Goal: Information Seeking & Learning: Learn about a topic

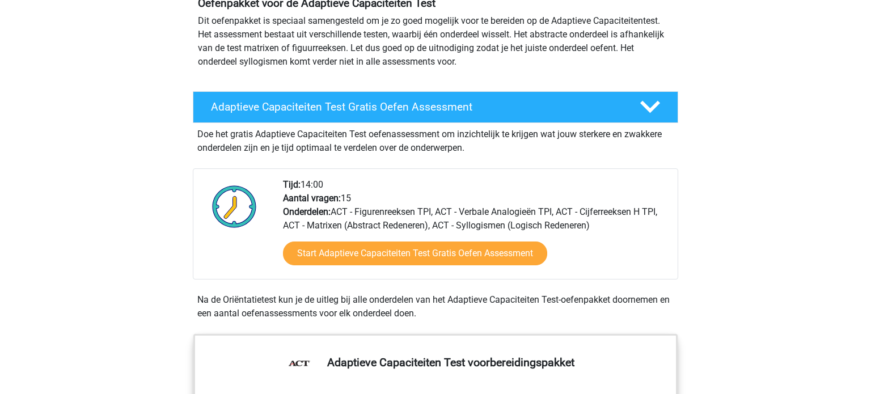
scroll to position [91, 0]
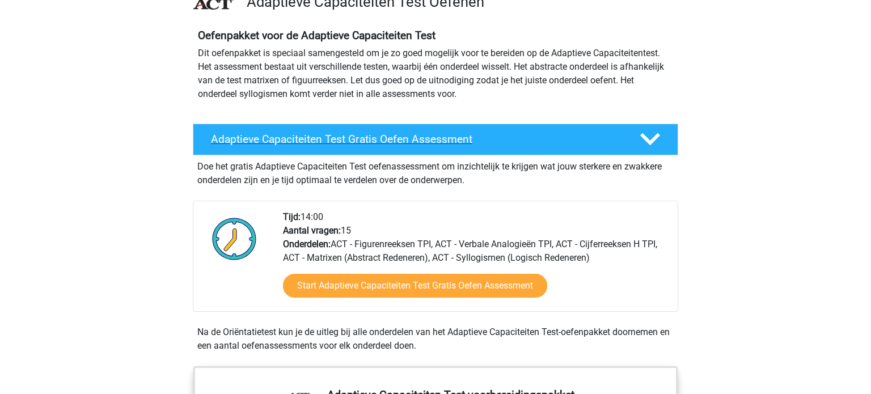
click at [344, 134] on h4 "Adaptieve Capaciteiten Test Gratis Oefen Assessment" at bounding box center [416, 139] width 411 height 13
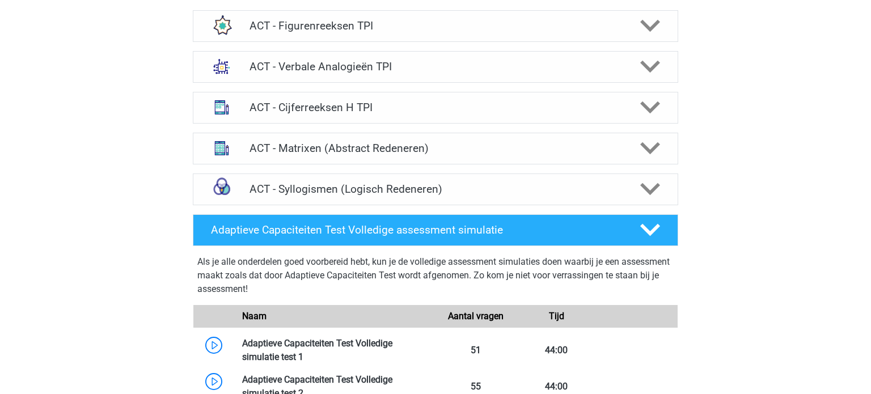
scroll to position [590, 0]
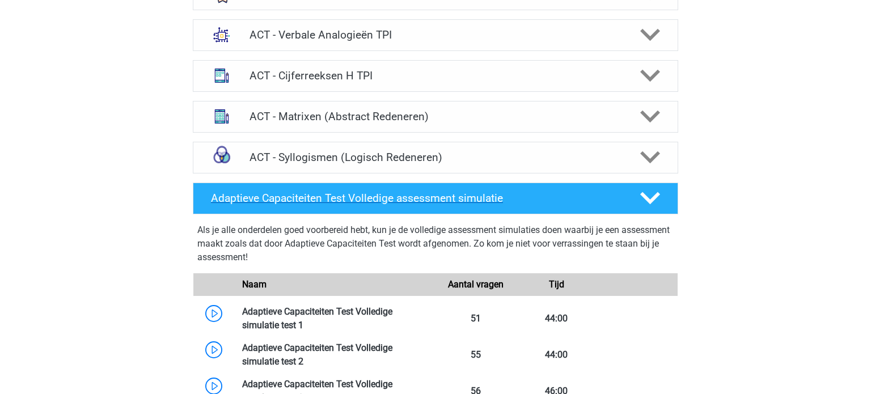
click at [227, 196] on h4 "Adaptieve Capaciteiten Test Volledige assessment simulatie" at bounding box center [416, 198] width 411 height 13
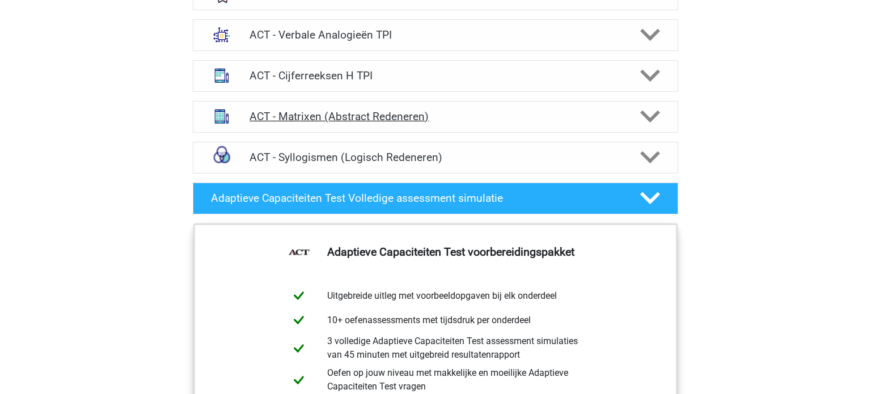
click at [283, 117] on h4 "ACT - Matrixen (Abstract Redeneren)" at bounding box center [436, 116] width 372 height 13
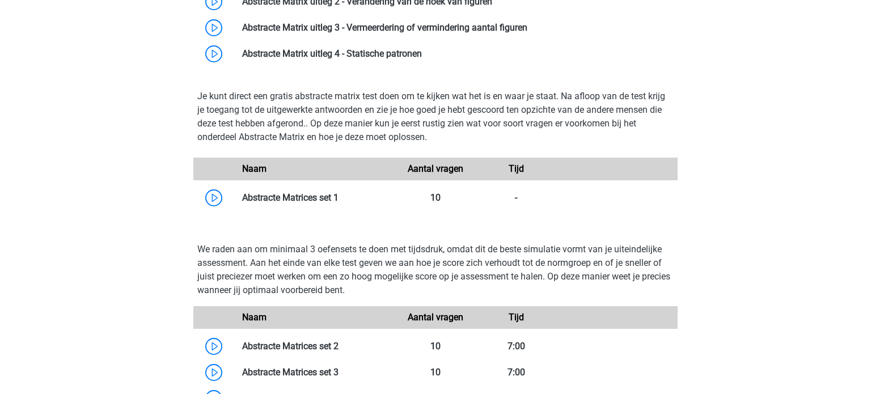
scroll to position [817, 0]
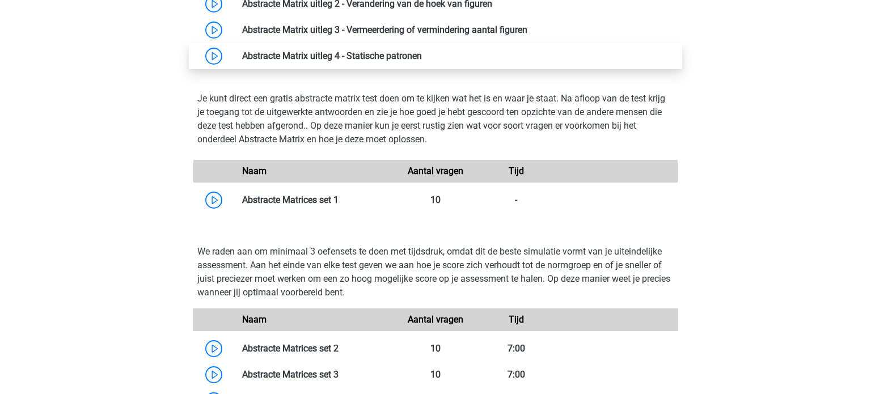
click at [422, 50] on link at bounding box center [422, 55] width 0 height 11
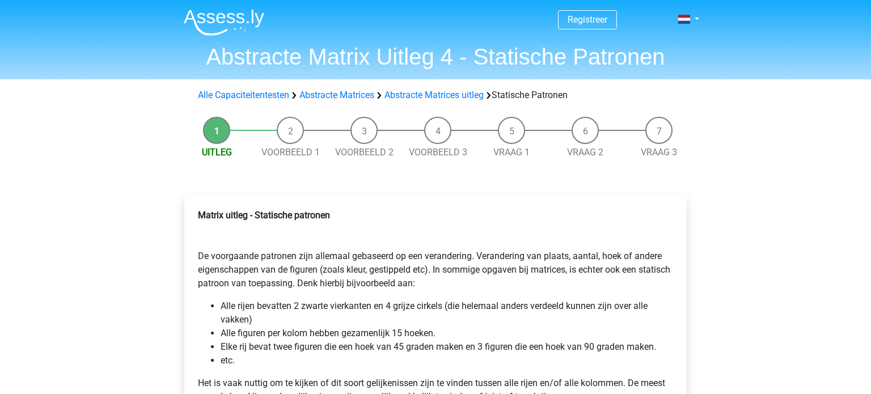
click at [223, 20] on img at bounding box center [224, 22] width 81 height 27
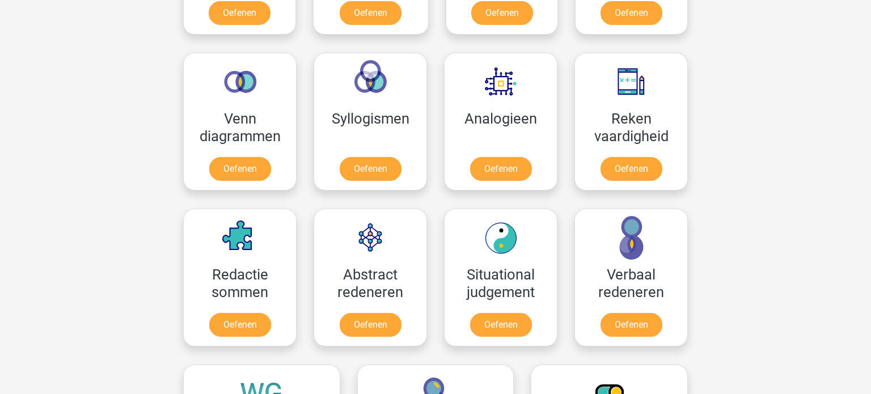
scroll to position [613, 0]
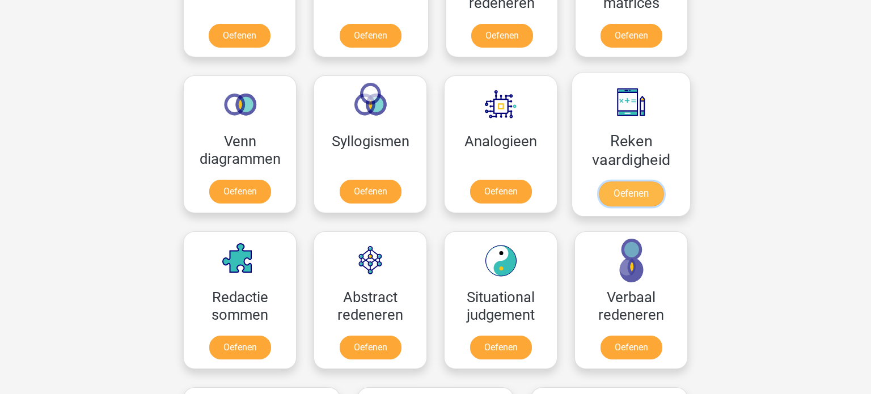
click at [632, 186] on link "Oefenen" at bounding box center [631, 194] width 65 height 25
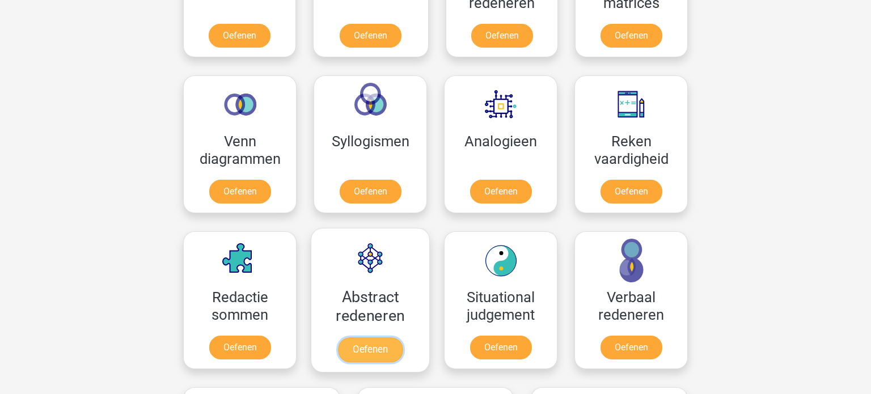
click at [393, 350] on link "Oefenen" at bounding box center [370, 349] width 65 height 25
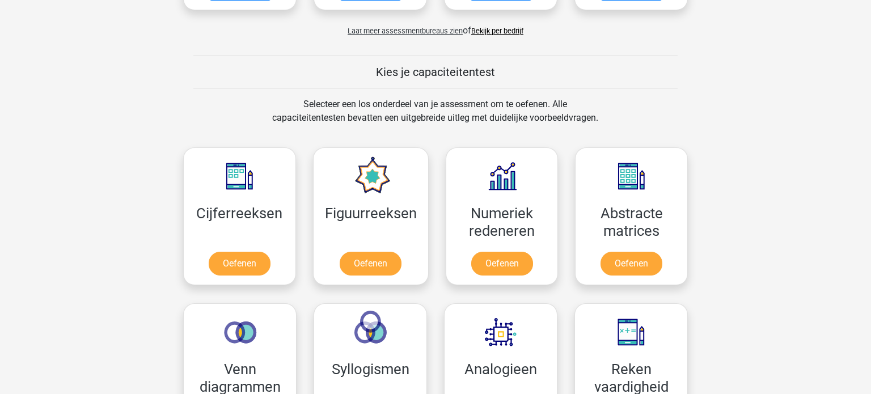
scroll to position [363, 0]
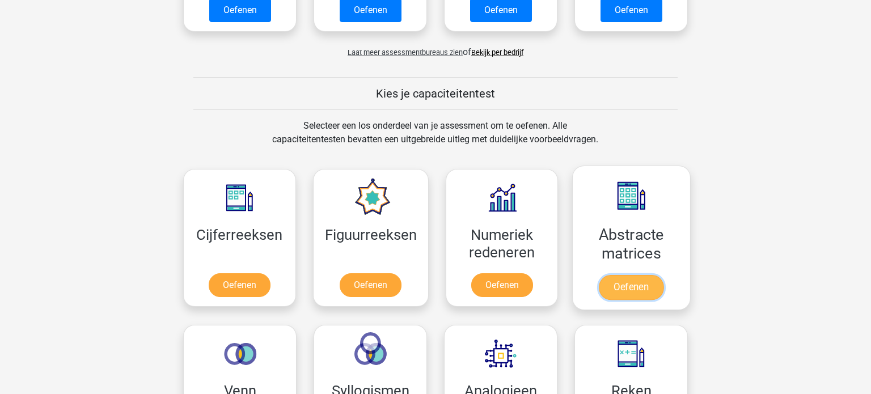
click at [631, 290] on link "Oefenen" at bounding box center [631, 287] width 65 height 25
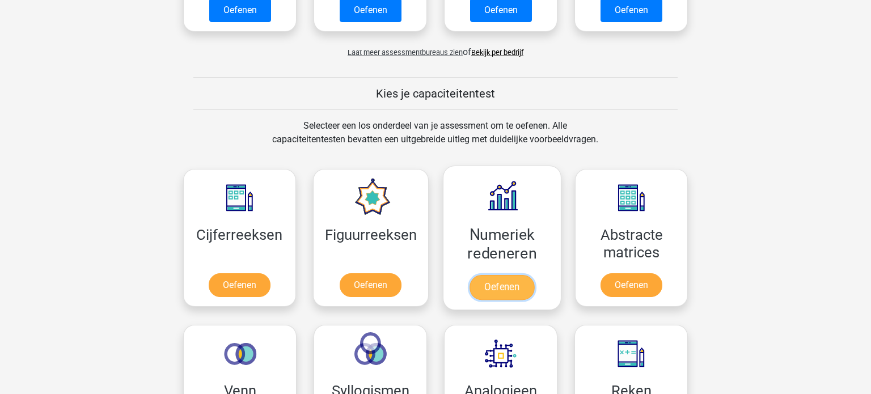
click at [479, 290] on link "Oefenen" at bounding box center [502, 287] width 65 height 25
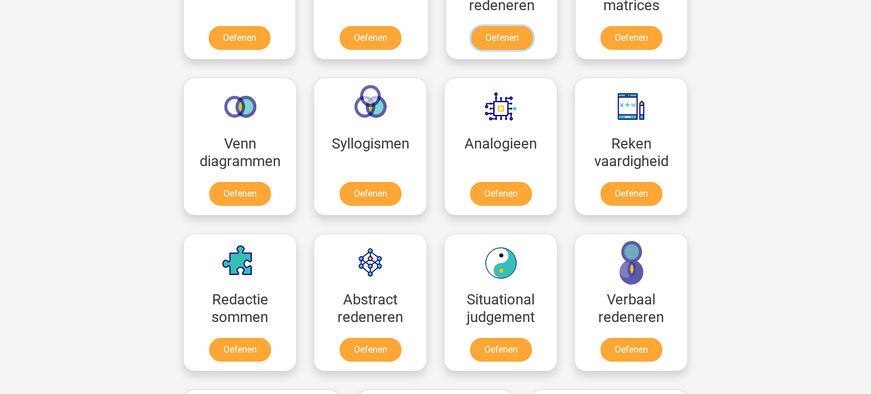
scroll to position [613, 0]
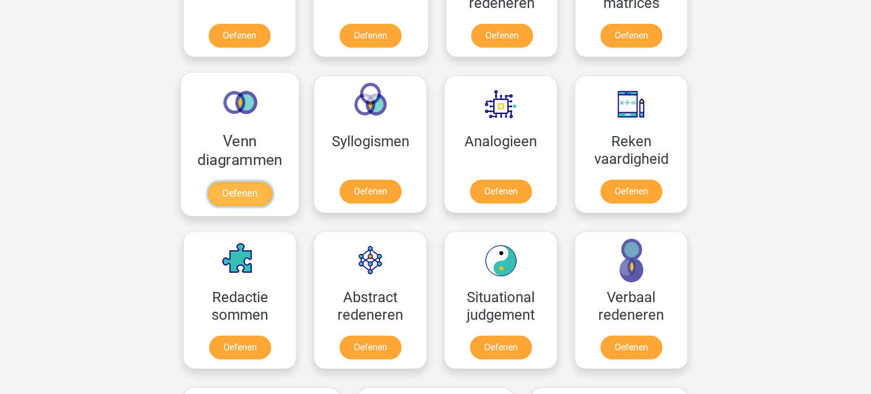
click at [253, 196] on link "Oefenen" at bounding box center [240, 194] width 65 height 25
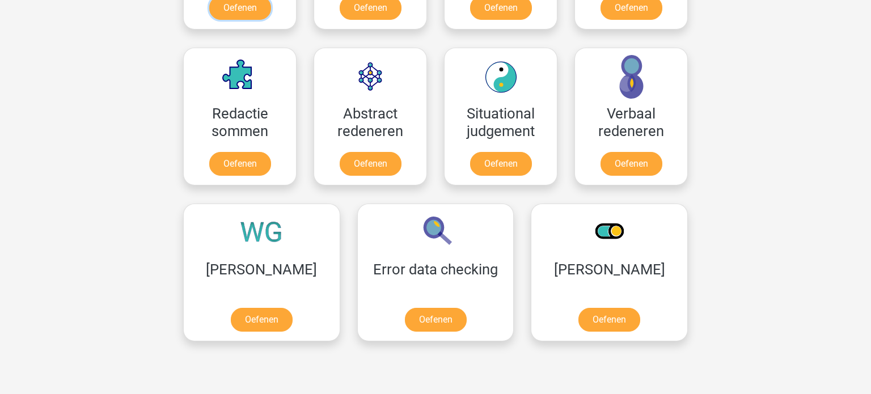
scroll to position [794, 0]
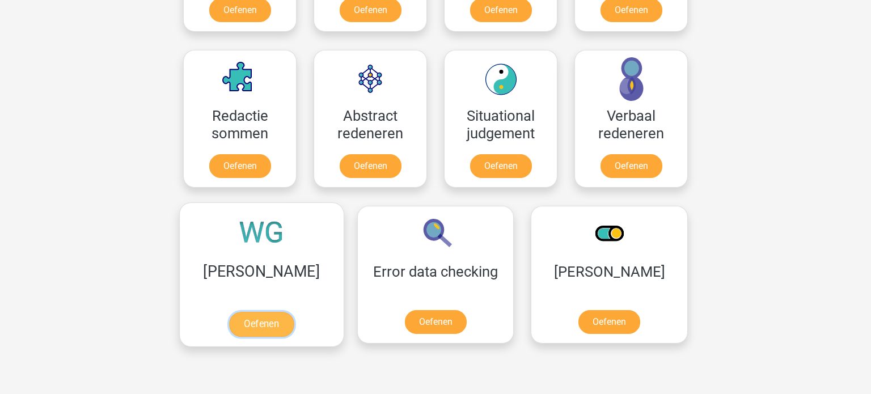
click at [233, 313] on link "Oefenen" at bounding box center [261, 324] width 65 height 25
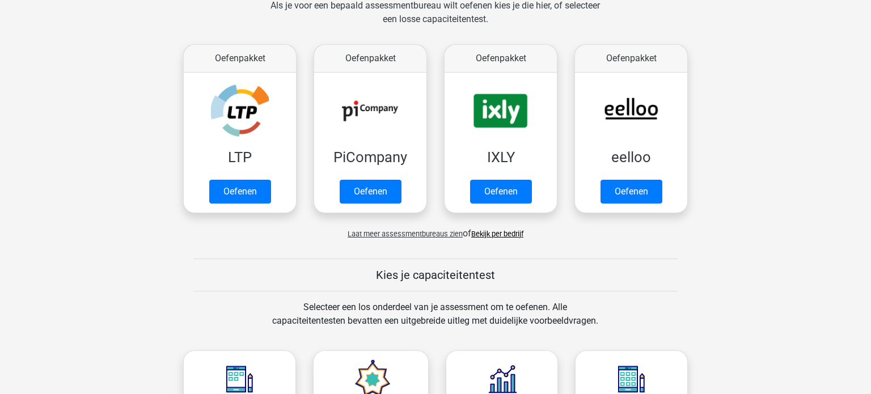
scroll to position [159, 0]
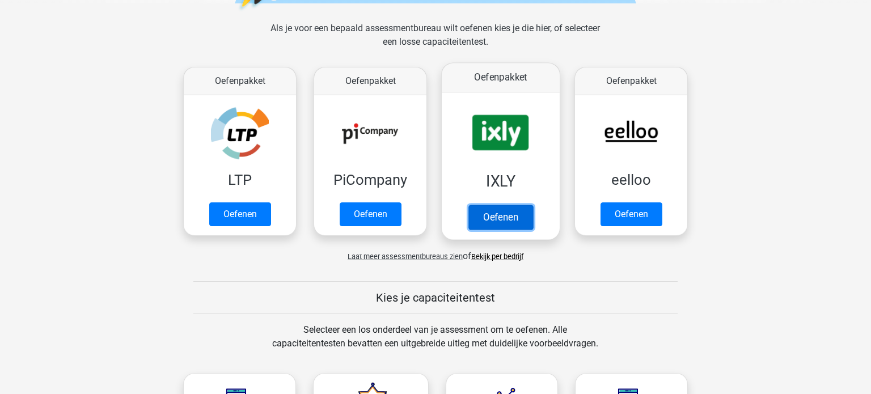
click at [504, 218] on link "Oefenen" at bounding box center [501, 217] width 65 height 25
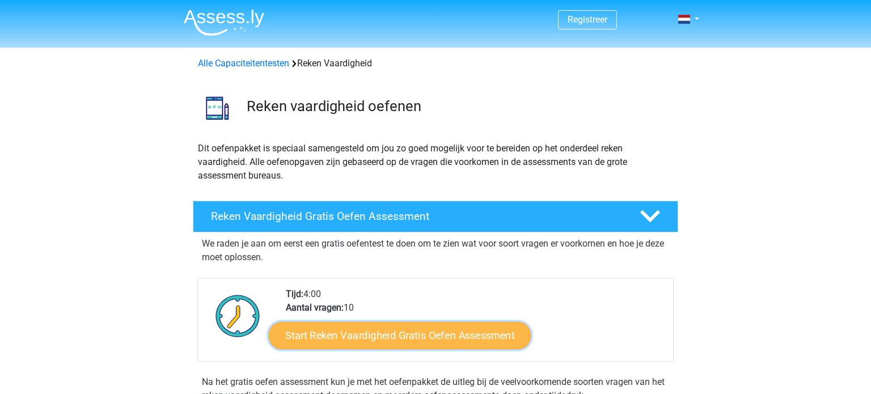
click at [347, 330] on link "Start Reken Vaardigheid Gratis Oefen Assessment" at bounding box center [400, 335] width 262 height 27
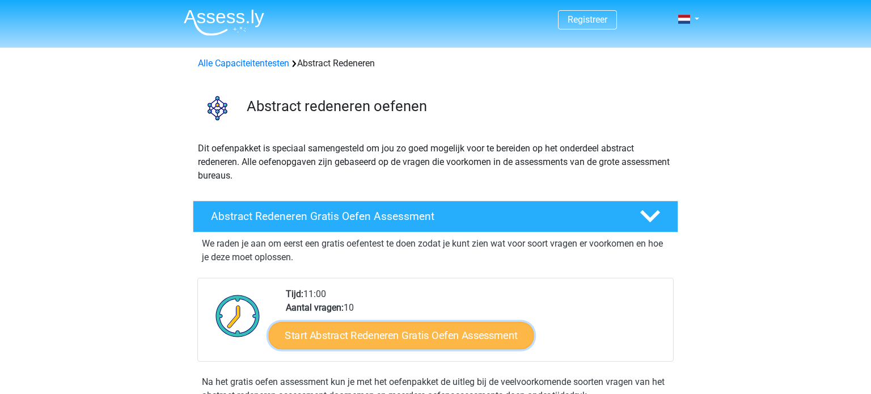
click at [409, 336] on link "Start Abstract Redeneren Gratis Oefen Assessment" at bounding box center [401, 335] width 265 height 27
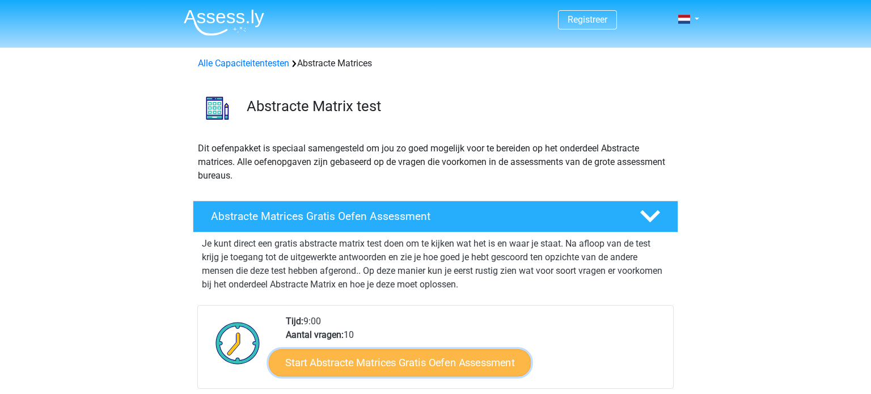
click at [457, 364] on link "Start Abstracte Matrices Gratis Oefen Assessment" at bounding box center [400, 362] width 262 height 27
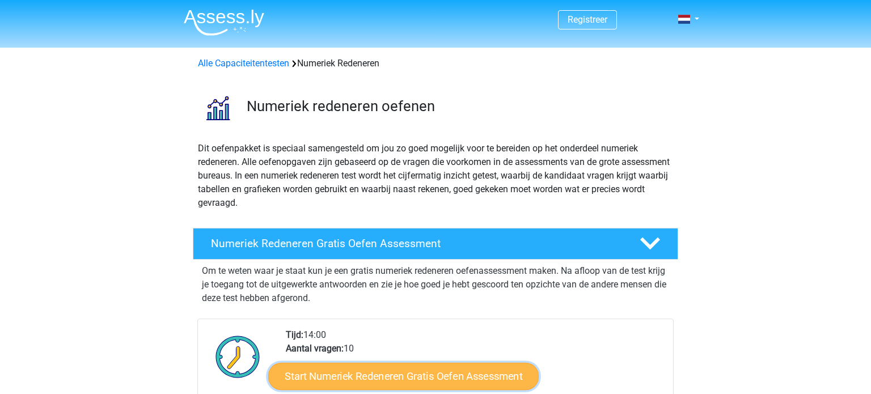
click at [432, 373] on link "Start Numeriek Redeneren Gratis Oefen Assessment" at bounding box center [403, 375] width 271 height 27
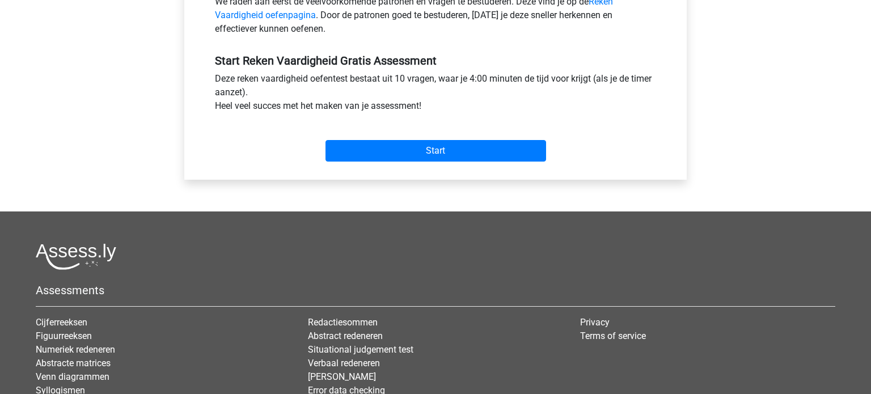
scroll to position [386, 0]
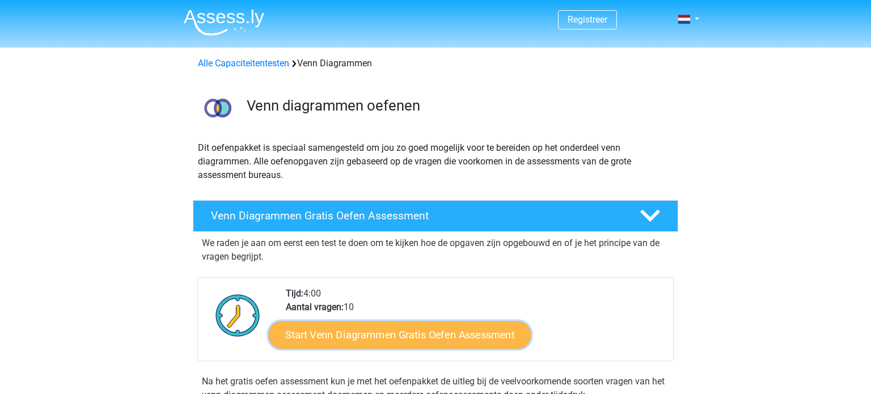
click at [386, 334] on link "Start Venn Diagrammen Gratis Oefen Assessment" at bounding box center [400, 335] width 262 height 27
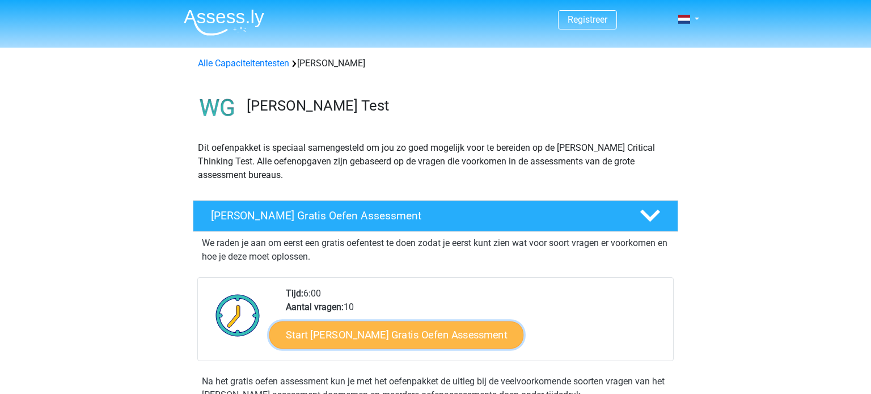
click at [417, 334] on link "Start Watson Glaser Gratis Oefen Assessment" at bounding box center [396, 335] width 255 height 27
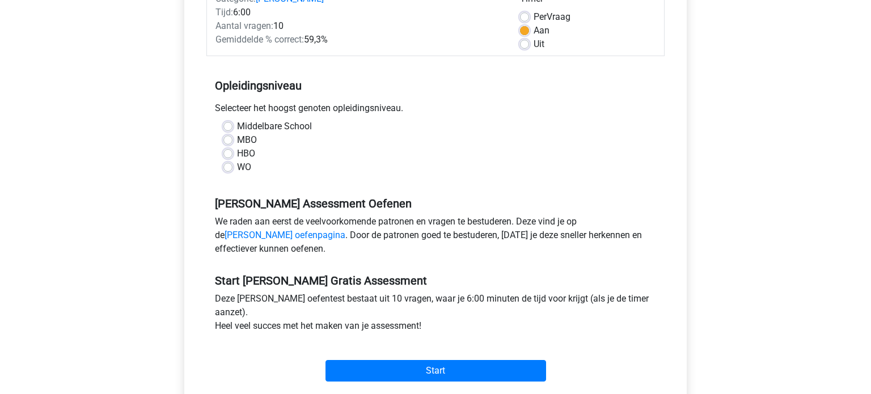
scroll to position [182, 0]
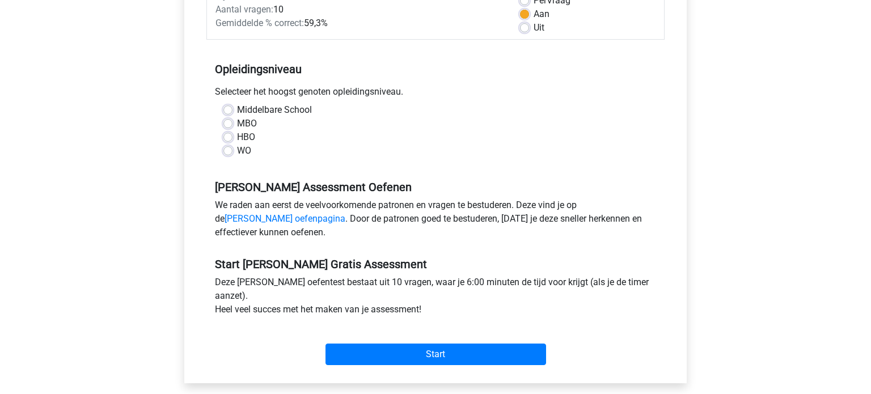
click at [248, 144] on label "WO" at bounding box center [244, 151] width 14 height 14
click at [233, 144] on input "WO" at bounding box center [227, 149] width 9 height 11
radio input "true"
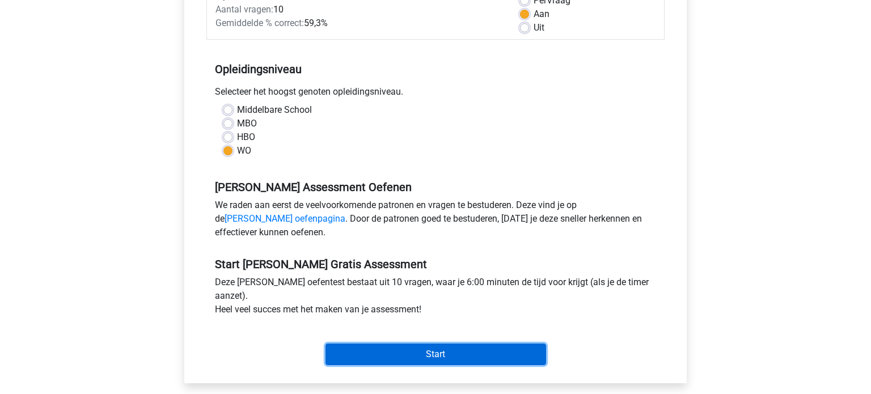
click at [433, 352] on input "Start" at bounding box center [436, 355] width 221 height 22
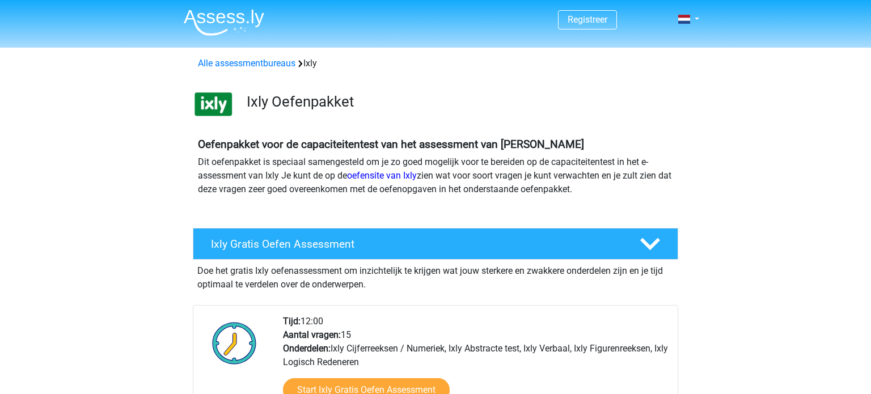
click at [349, 243] on h4 "Ixly Gratis Oefen Assessment" at bounding box center [416, 244] width 411 height 13
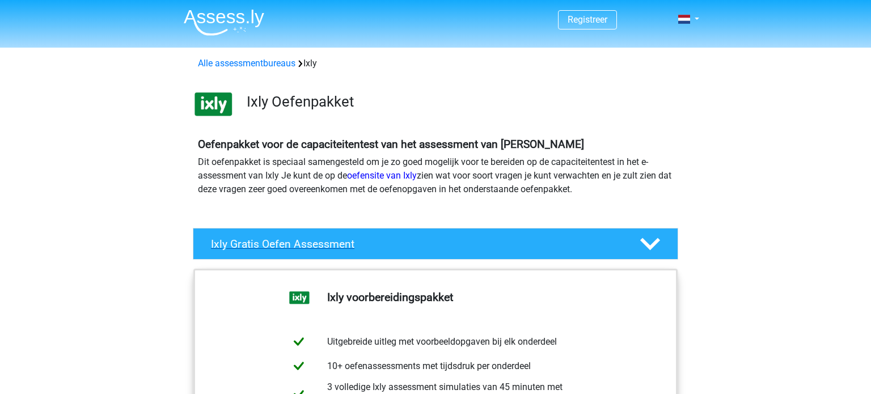
click at [349, 243] on h4 "Ixly Gratis Oefen Assessment" at bounding box center [416, 244] width 411 height 13
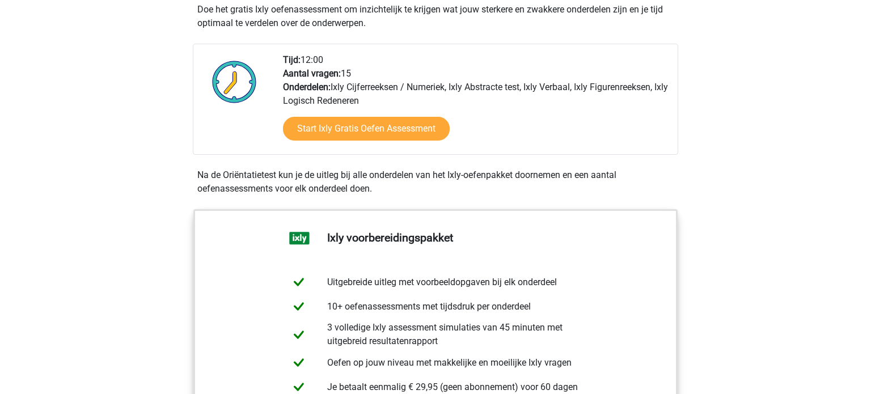
scroll to position [272, 0]
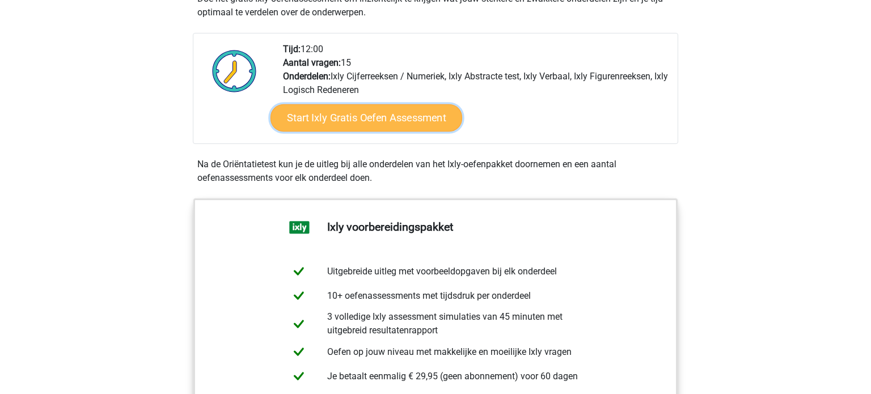
click at [339, 116] on link "Start Ixly Gratis Oefen Assessment" at bounding box center [367, 117] width 192 height 27
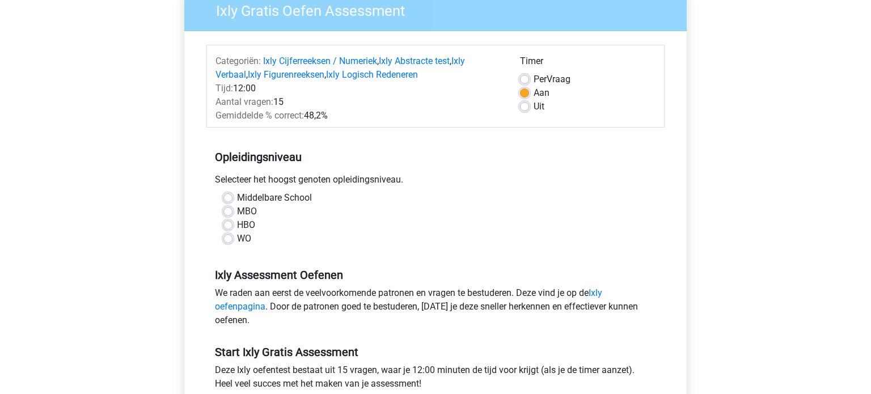
scroll to position [113, 0]
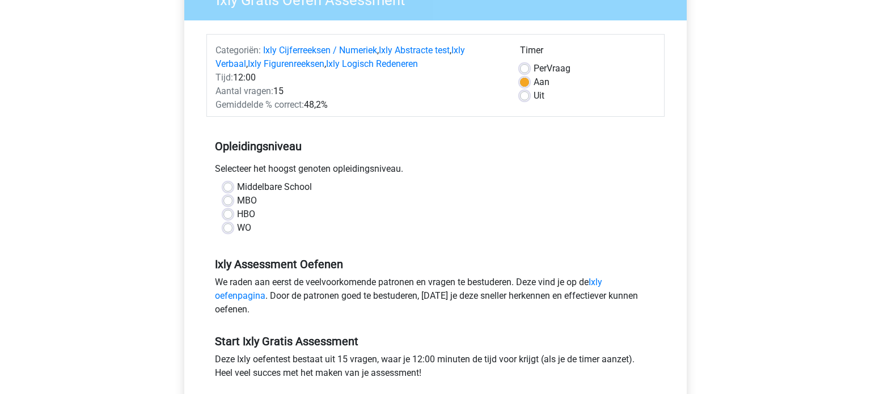
click at [237, 223] on label "WO" at bounding box center [244, 228] width 14 height 14
click at [225, 223] on input "WO" at bounding box center [227, 226] width 9 height 11
radio input "true"
click at [174, 230] on div "Ixly Gratis Oefen Assessment Categoriën: Ixly Cijferreeksen / Numeriek , Ixly A…" at bounding box center [436, 219] width 530 height 517
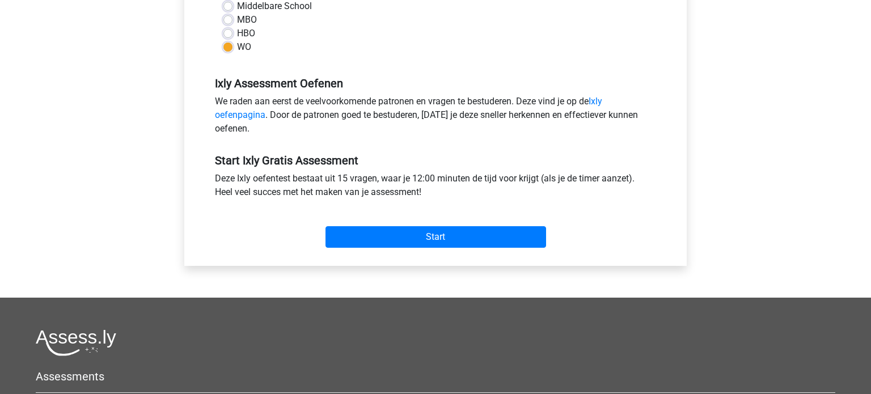
scroll to position [295, 0]
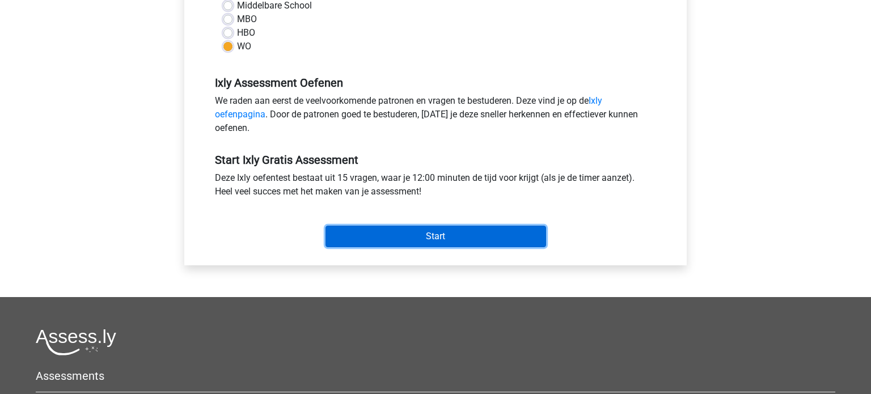
click at [449, 235] on input "Start" at bounding box center [436, 237] width 221 height 22
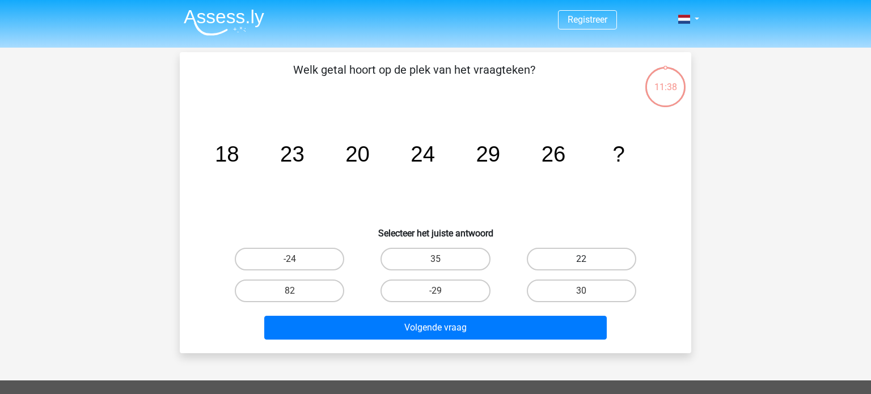
click at [592, 256] on label "22" at bounding box center [581, 259] width 109 height 23
click at [589, 259] on input "22" at bounding box center [584, 262] width 7 height 7
radio input "true"
click at [573, 290] on label "30" at bounding box center [581, 291] width 109 height 23
click at [581, 291] on input "30" at bounding box center [584, 294] width 7 height 7
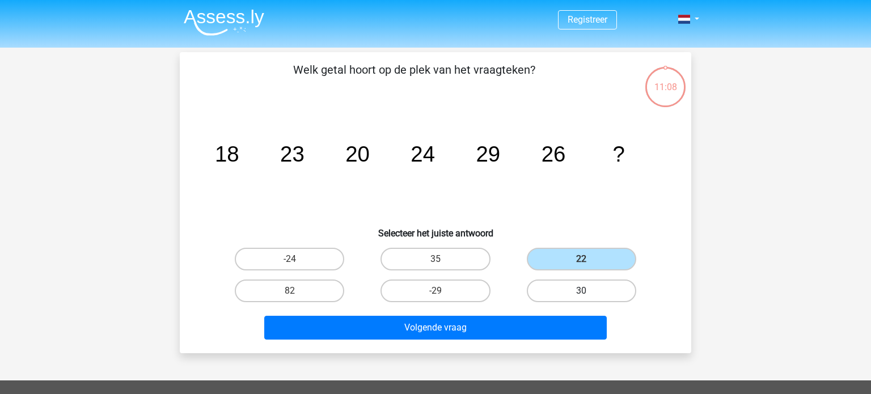
radio input "true"
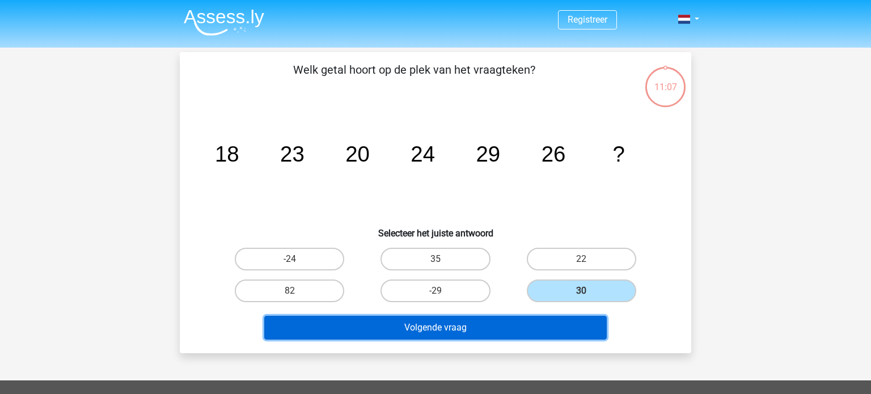
click at [510, 327] on button "Volgende vraag" at bounding box center [435, 328] width 343 height 24
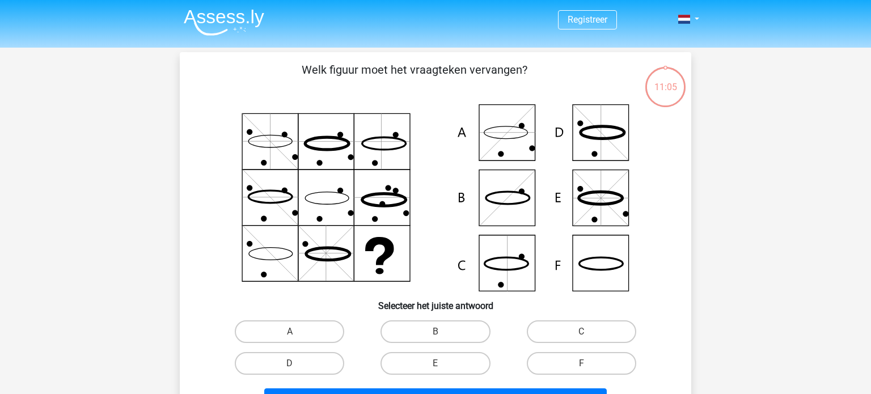
scroll to position [52, 0]
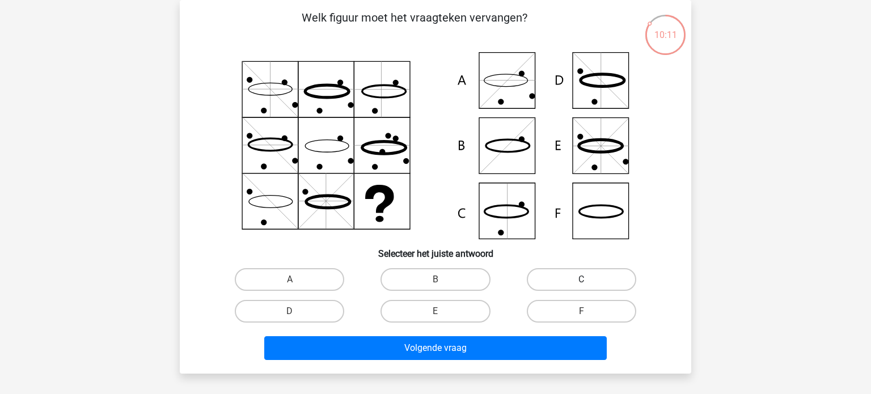
click at [564, 281] on label "C" at bounding box center [581, 279] width 109 height 23
click at [581, 281] on input "C" at bounding box center [584, 283] width 7 height 7
radio input "true"
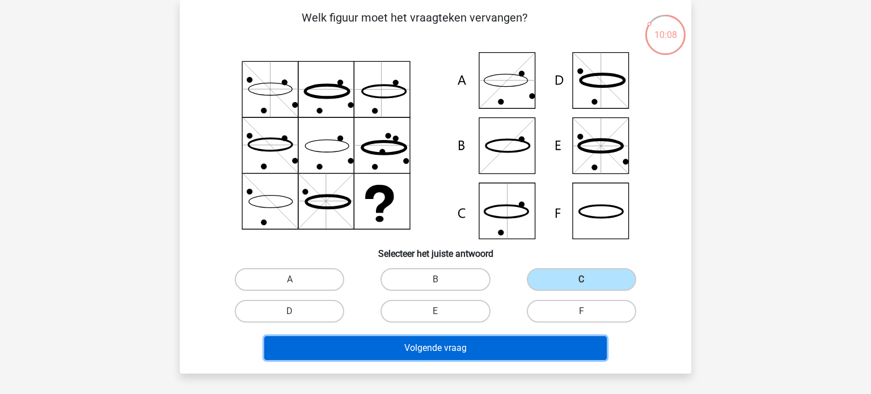
click at [522, 340] on button "Volgende vraag" at bounding box center [435, 348] width 343 height 24
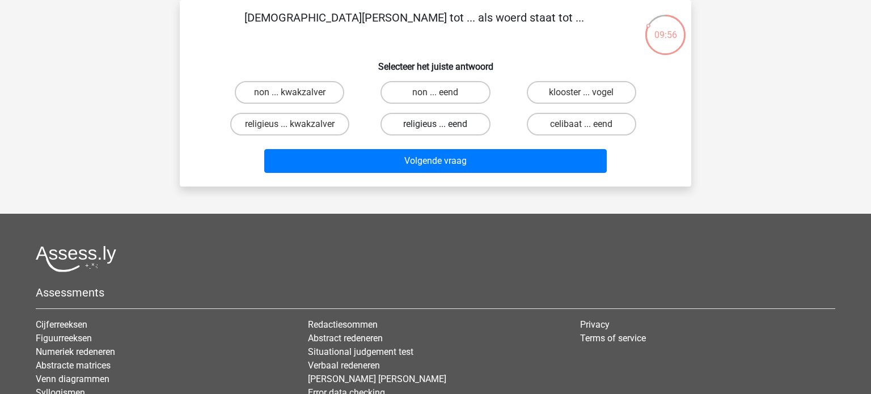
click at [429, 125] on label "religieus ... eend" at bounding box center [435, 124] width 109 height 23
click at [436, 125] on input "religieus ... eend" at bounding box center [439, 127] width 7 height 7
radio input "true"
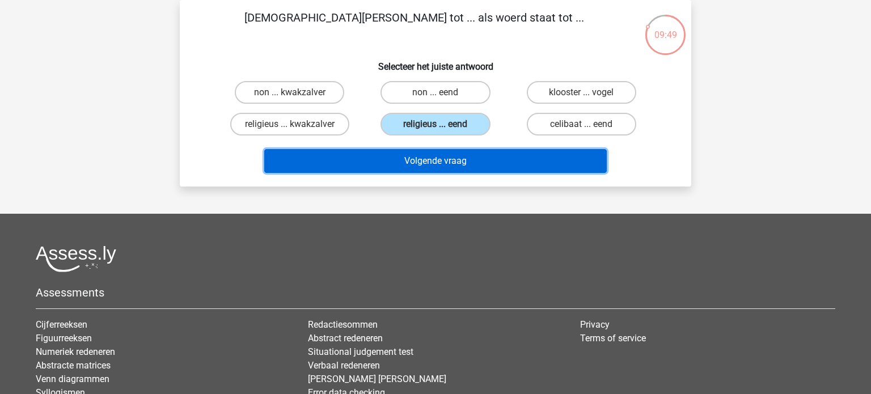
click at [451, 155] on button "Volgende vraag" at bounding box center [435, 161] width 343 height 24
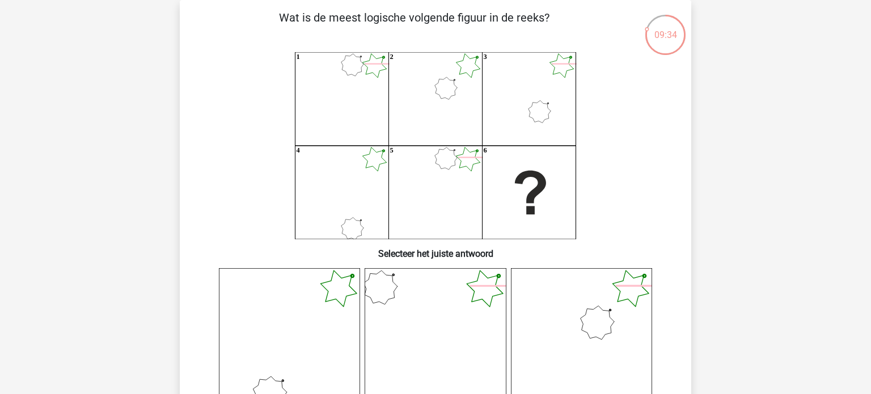
click at [168, 244] on div "09:34 Vraag 4 van de 15 Categorie: Ixly gratis assessment Wat is de meest logis…" at bounding box center [435, 349] width 539 height 698
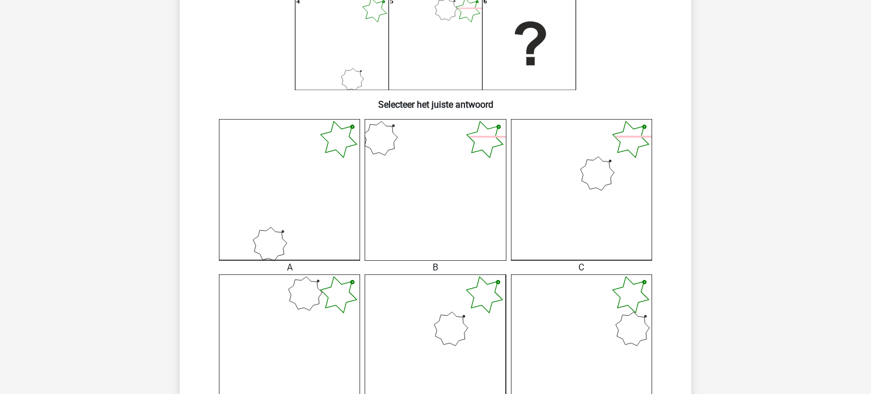
scroll to position [256, 0]
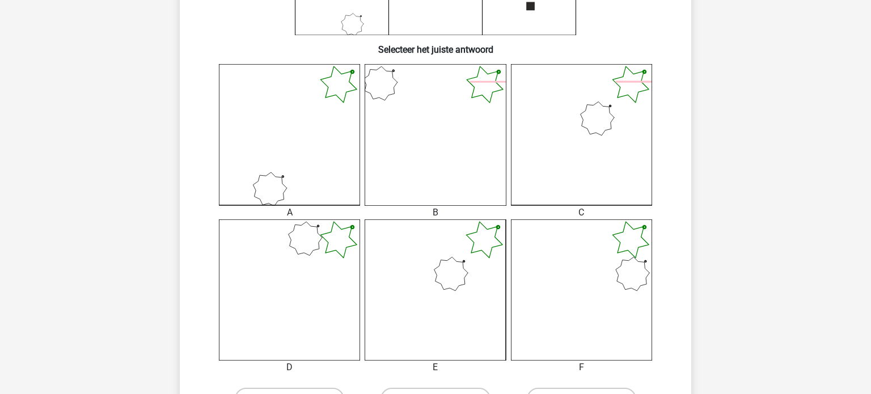
click at [443, 340] on icon at bounding box center [435, 290] width 141 height 141
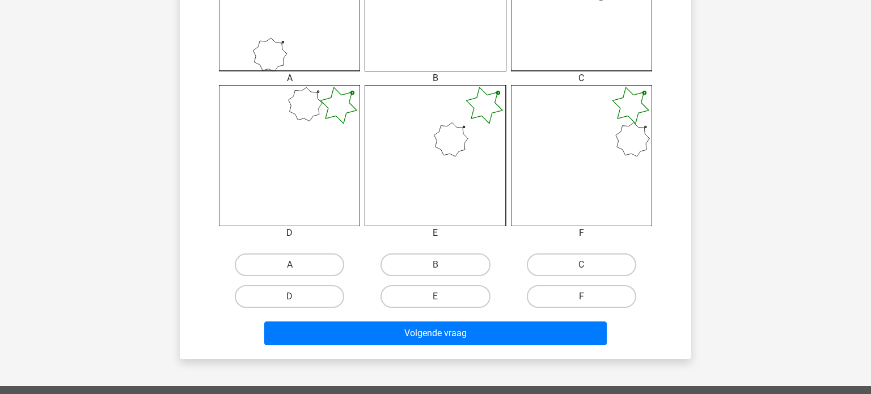
scroll to position [393, 0]
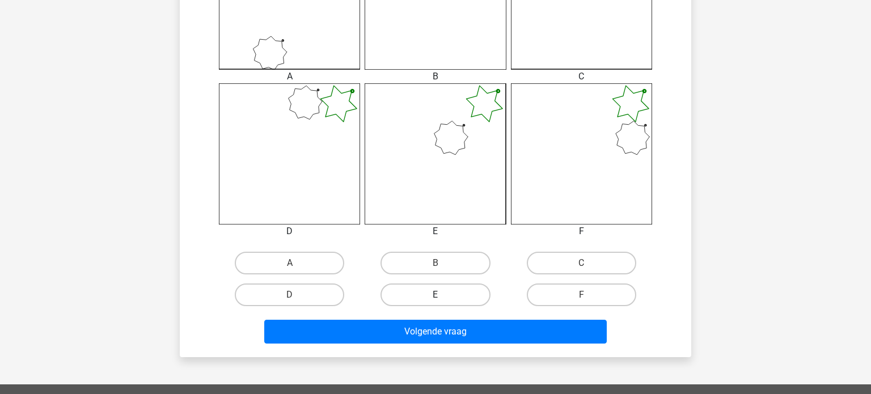
click at [444, 293] on label "E" at bounding box center [435, 295] width 109 height 23
click at [443, 295] on input "E" at bounding box center [439, 298] width 7 height 7
radio input "true"
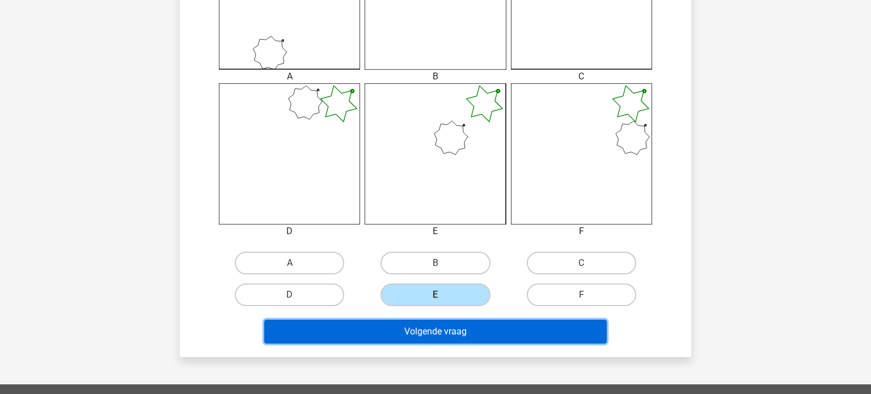
click at [412, 331] on button "Volgende vraag" at bounding box center [435, 332] width 343 height 24
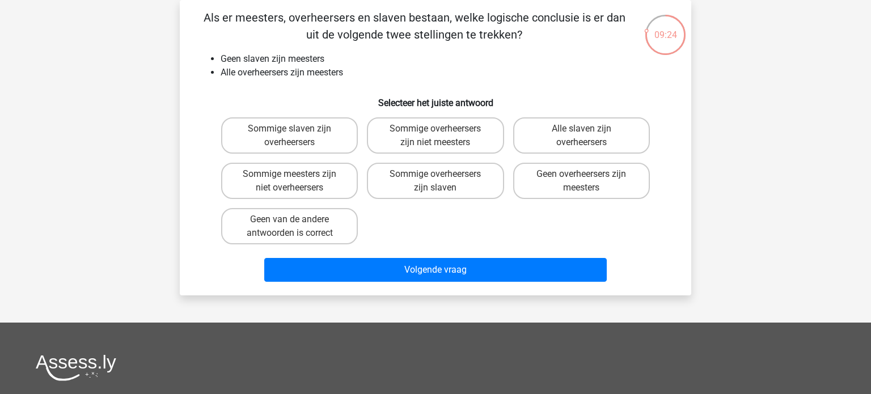
scroll to position [29, 0]
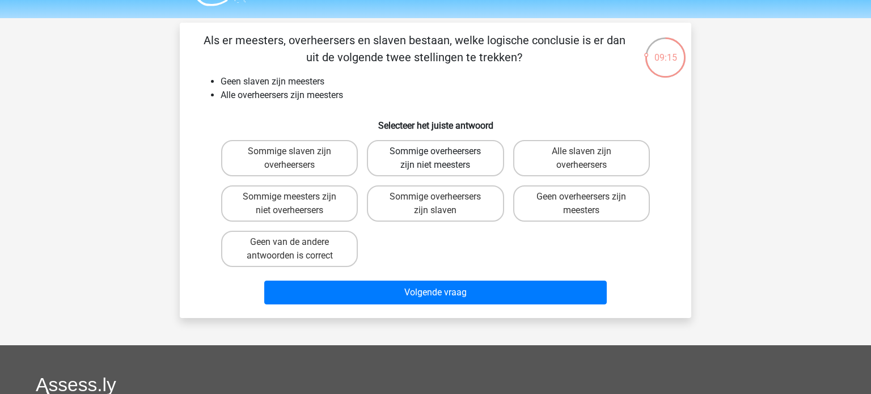
click at [377, 159] on label "Sommige overheersers zijn niet meesters" at bounding box center [435, 158] width 137 height 36
click at [436, 159] on input "Sommige overheersers zijn niet meesters" at bounding box center [439, 154] width 7 height 7
radio input "true"
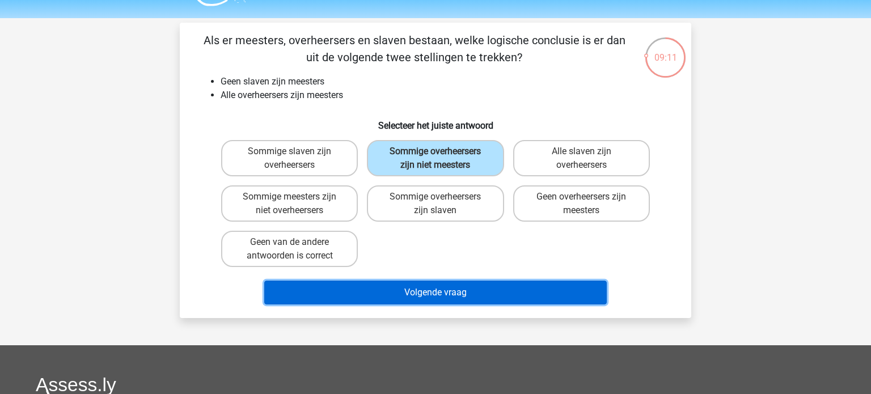
click at [476, 297] on button "Volgende vraag" at bounding box center [435, 293] width 343 height 24
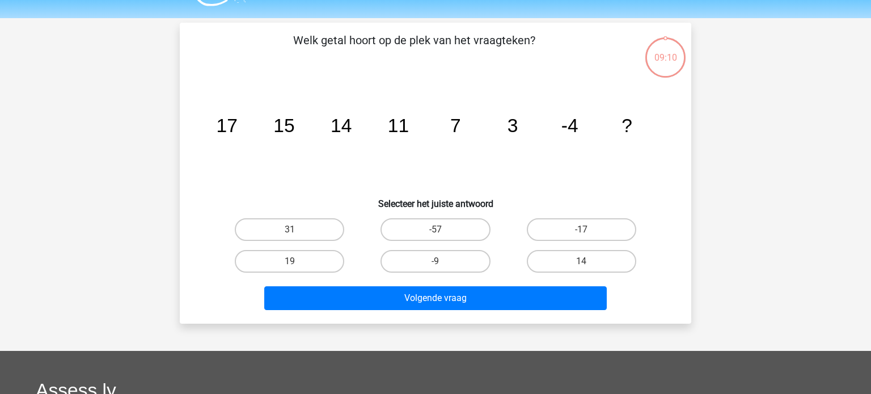
scroll to position [52, 0]
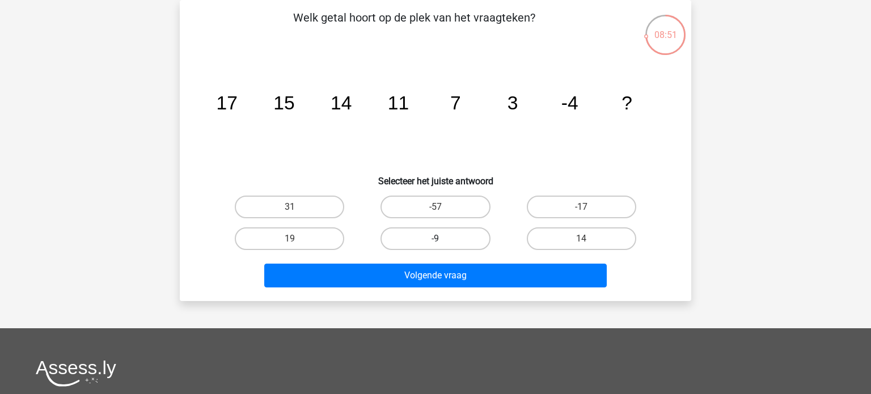
click at [459, 242] on label "-9" at bounding box center [435, 238] width 109 height 23
click at [443, 242] on input "-9" at bounding box center [439, 242] width 7 height 7
radio input "true"
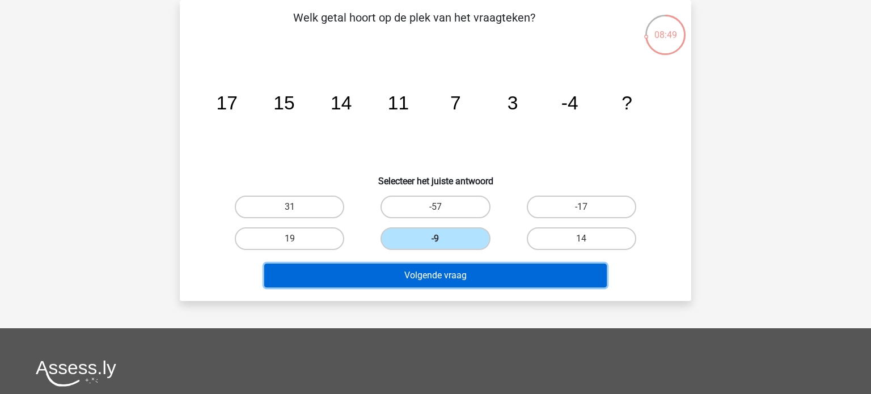
click at [465, 269] on button "Volgende vraag" at bounding box center [435, 276] width 343 height 24
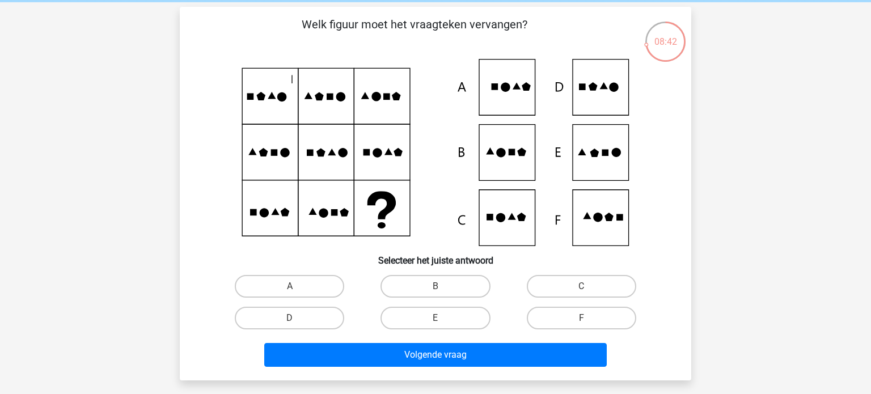
scroll to position [68, 0]
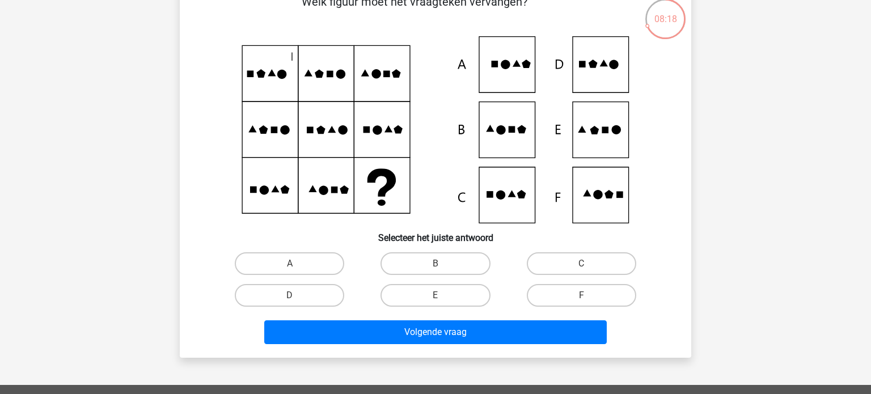
click at [589, 74] on icon at bounding box center [435, 129] width 457 height 187
click at [313, 299] on label "D" at bounding box center [289, 295] width 109 height 23
click at [297, 299] on input "D" at bounding box center [293, 299] width 7 height 7
radio input "true"
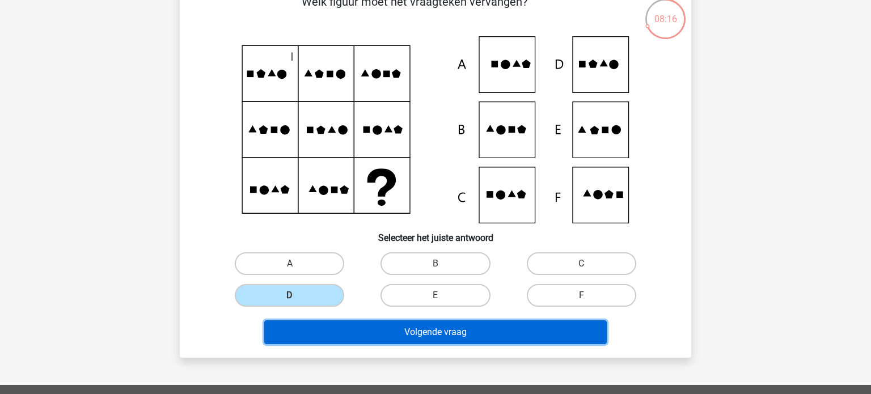
click at [373, 338] on button "Volgende vraag" at bounding box center [435, 332] width 343 height 24
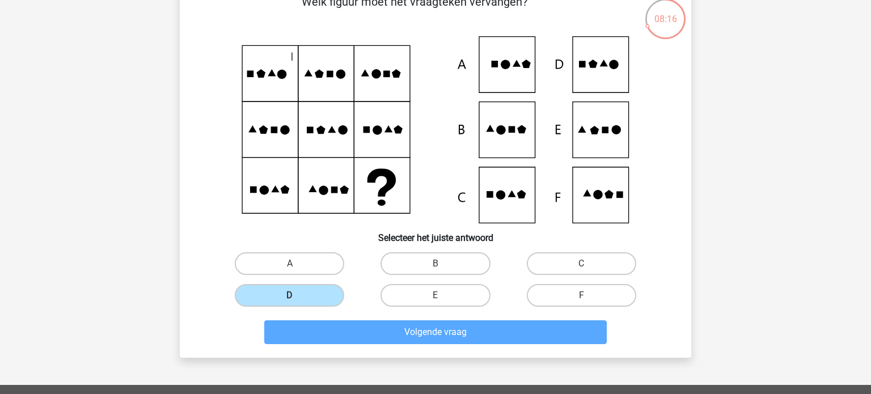
scroll to position [52, 0]
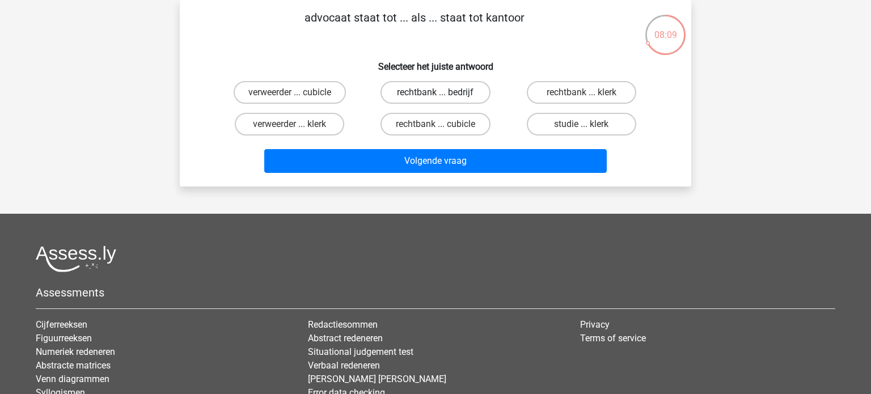
click at [453, 95] on label "rechtbank ... bedrijf" at bounding box center [435, 92] width 109 height 23
click at [443, 95] on input "rechtbank ... bedrijf" at bounding box center [439, 95] width 7 height 7
radio input "true"
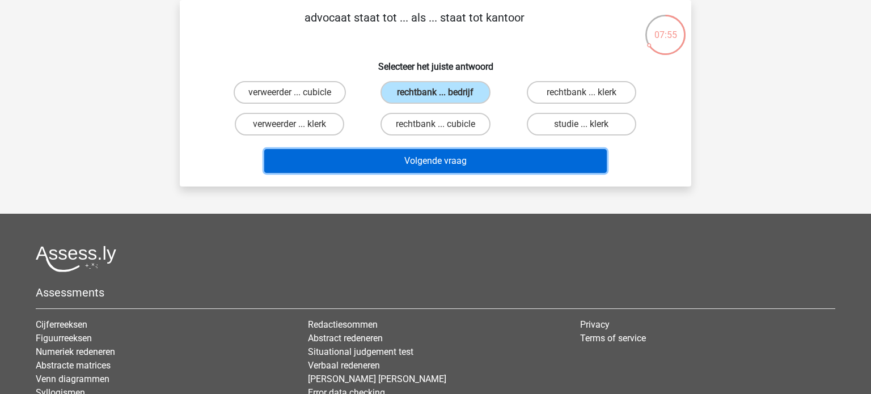
click at [469, 161] on button "Volgende vraag" at bounding box center [435, 161] width 343 height 24
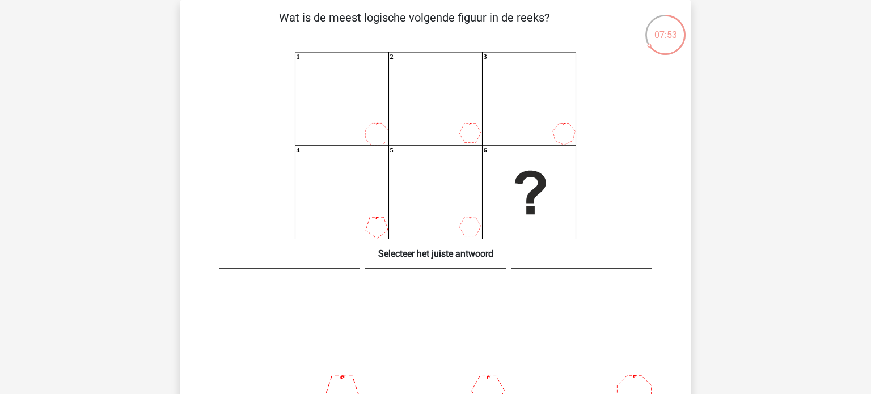
click at [242, 138] on icon "1 2 3 4 5 6" at bounding box center [435, 145] width 457 height 187
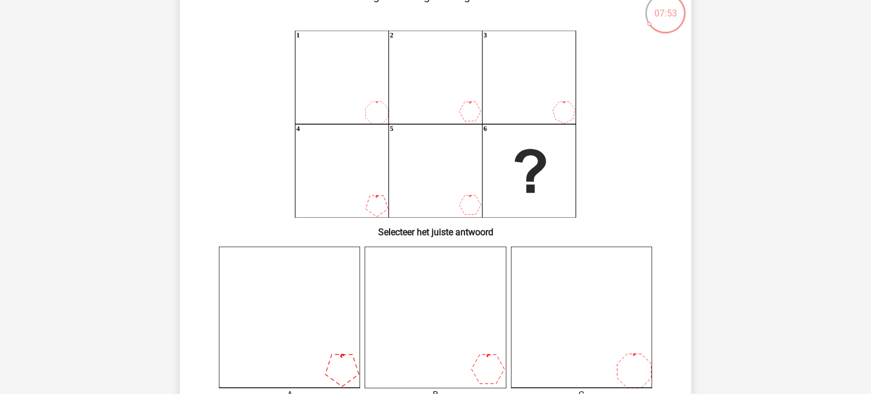
scroll to position [75, 0]
click at [201, 151] on div "1 2 3 4 5 6" at bounding box center [435, 122] width 475 height 187
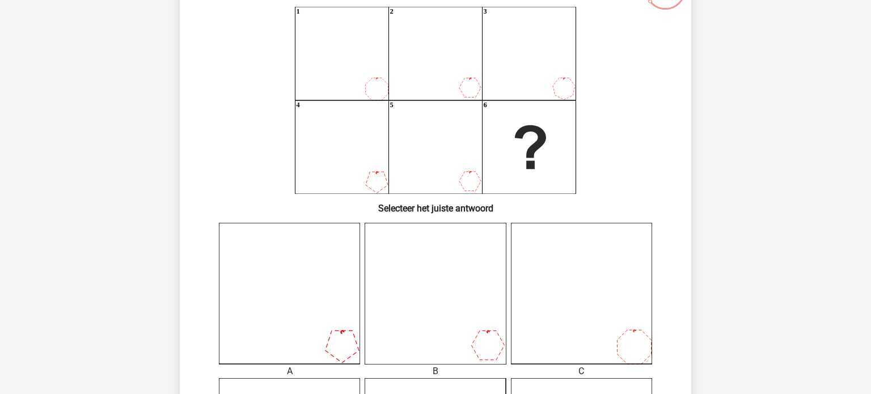
click at [173, 151] on div "07:44 Vraag 9 van de 15 Categorie: Ixly gratis assessment Wat is de meest logis…" at bounding box center [436, 304] width 530 height 698
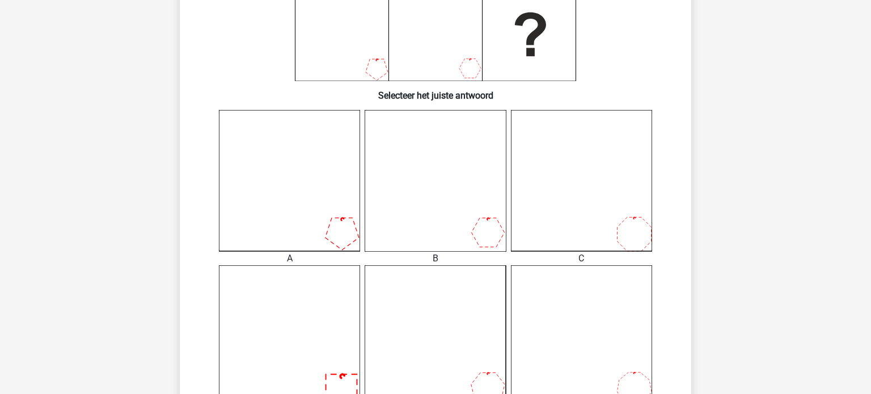
scroll to position [211, 0]
click at [270, 209] on icon at bounding box center [289, 179] width 141 height 141
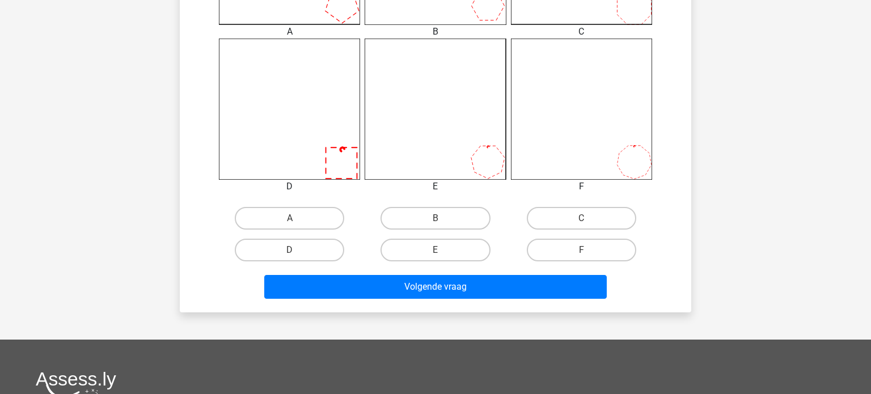
scroll to position [438, 0]
click at [267, 217] on label "A" at bounding box center [289, 217] width 109 height 23
click at [290, 218] on input "A" at bounding box center [293, 221] width 7 height 7
radio input "true"
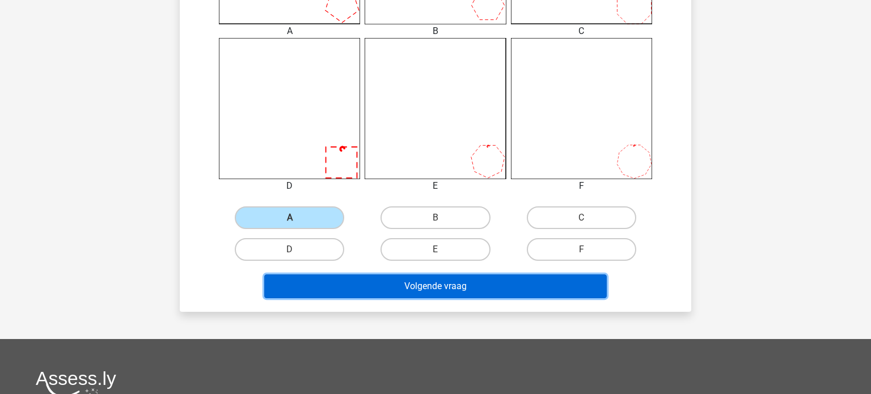
click at [350, 292] on button "Volgende vraag" at bounding box center [435, 287] width 343 height 24
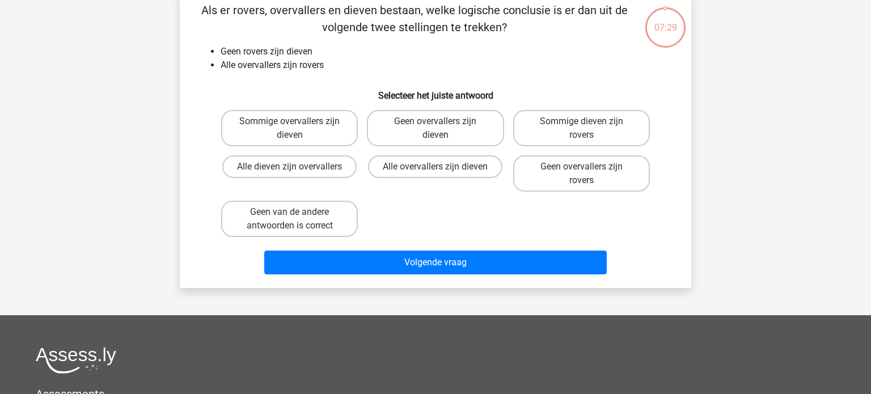
scroll to position [52, 0]
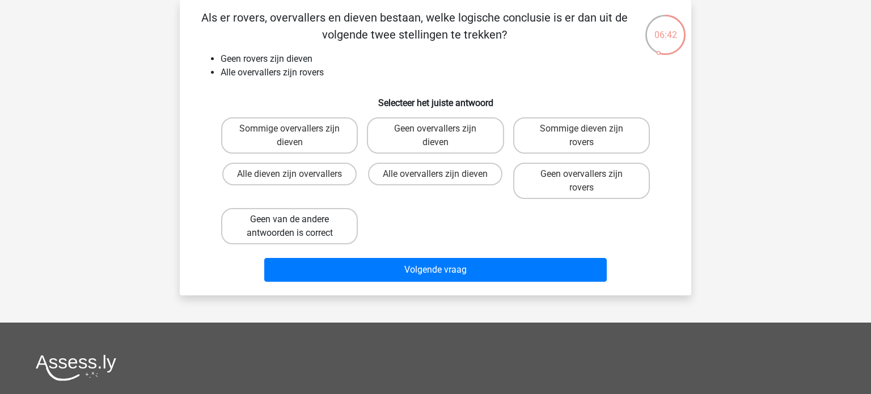
click at [251, 214] on label "Geen van de andere antwoorden is correct" at bounding box center [289, 226] width 137 height 36
click at [290, 220] on input "Geen van de andere antwoorden is correct" at bounding box center [293, 223] width 7 height 7
radio input "true"
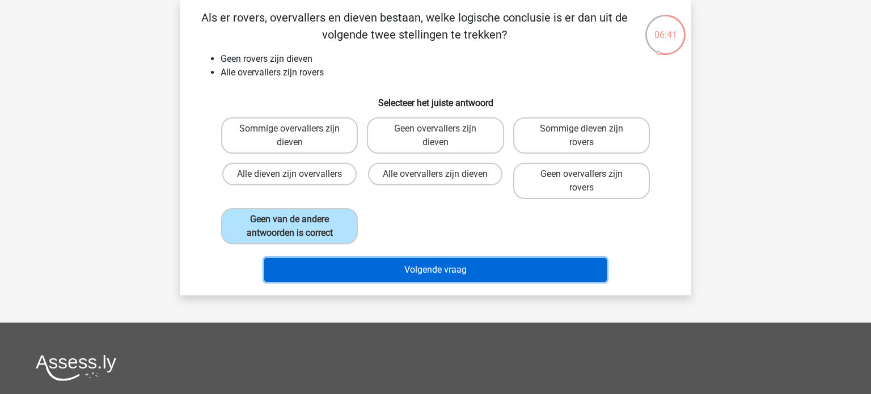
click at [420, 272] on button "Volgende vraag" at bounding box center [435, 270] width 343 height 24
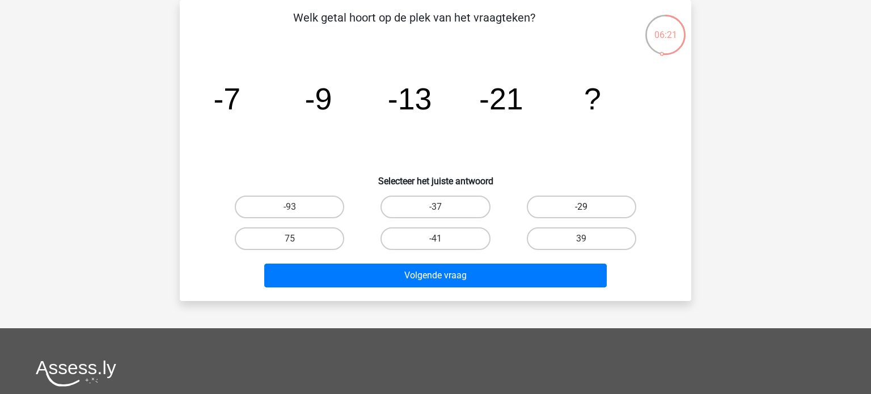
click at [570, 211] on label "-29" at bounding box center [581, 207] width 109 height 23
click at [581, 211] on input "-29" at bounding box center [584, 210] width 7 height 7
radio input "true"
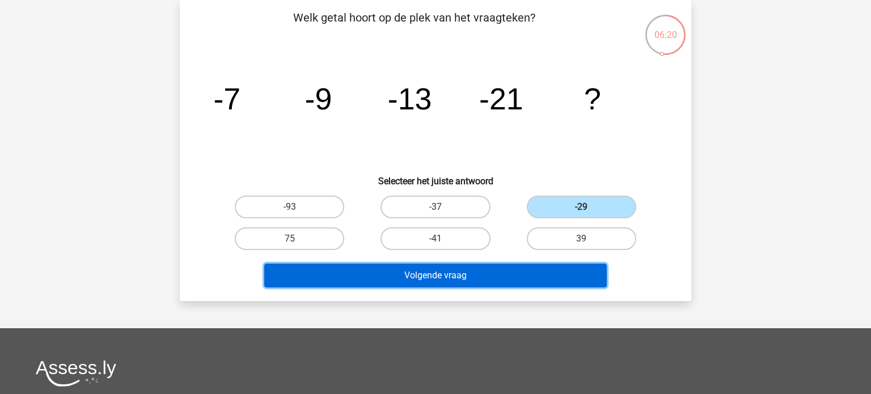
click at [508, 276] on button "Volgende vraag" at bounding box center [435, 276] width 343 height 24
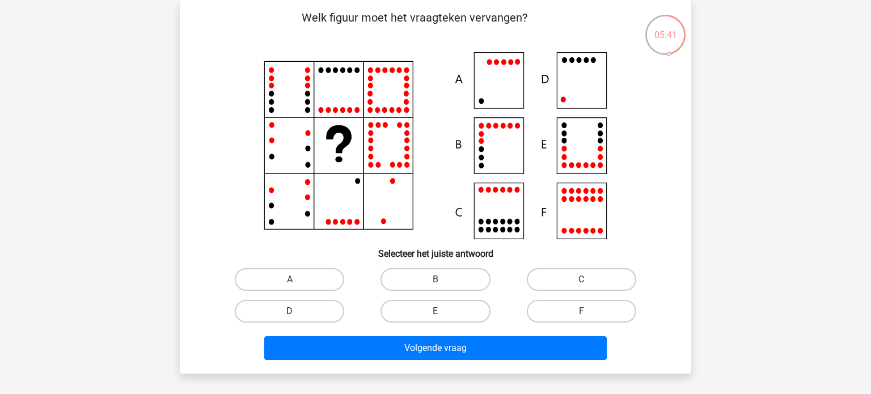
click at [275, 313] on label "D" at bounding box center [289, 311] width 109 height 23
click at [290, 313] on input "D" at bounding box center [293, 314] width 7 height 7
radio input "true"
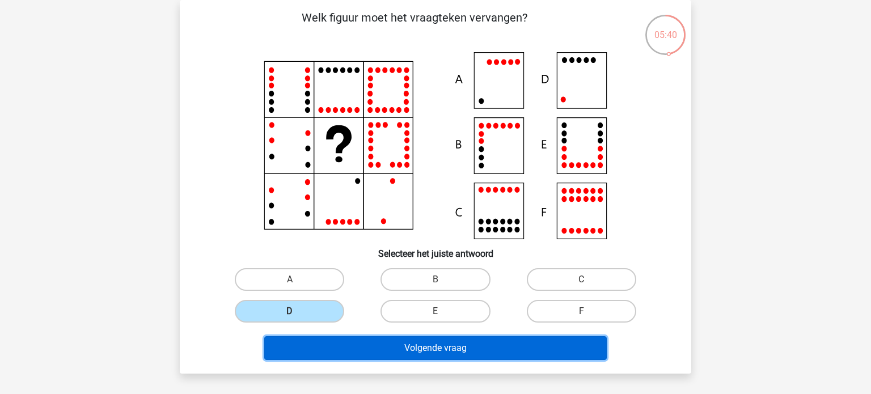
click at [352, 353] on button "Volgende vraag" at bounding box center [435, 348] width 343 height 24
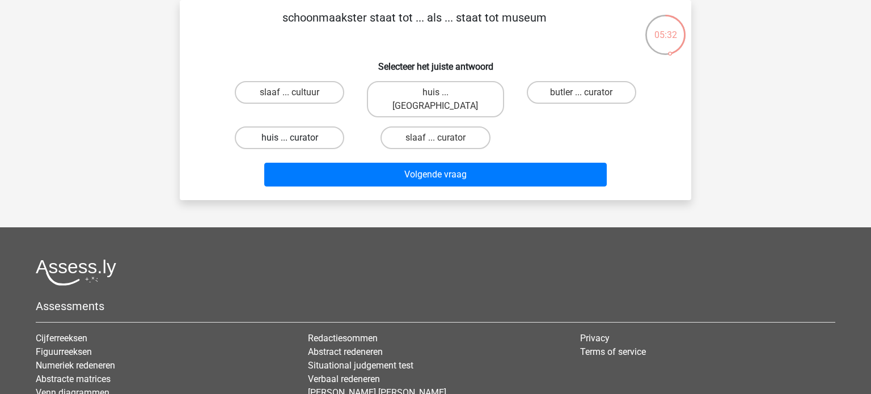
click at [248, 126] on label "huis ... curator" at bounding box center [289, 137] width 109 height 23
click at [290, 138] on input "huis ... curator" at bounding box center [293, 141] width 7 height 7
radio input "true"
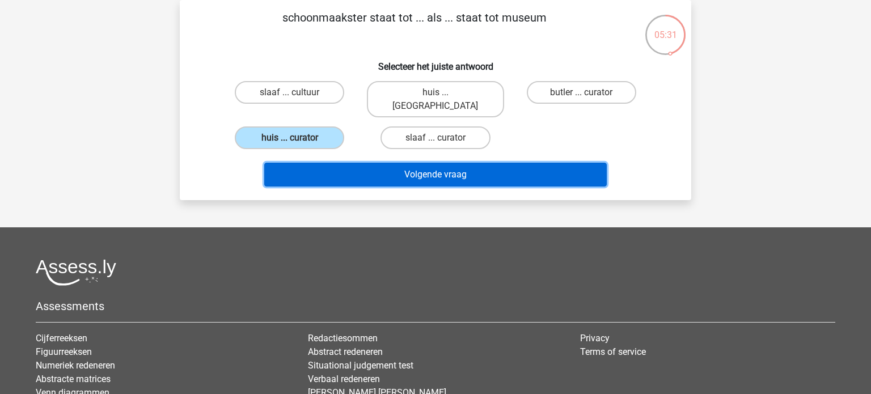
click at [385, 163] on button "Volgende vraag" at bounding box center [435, 175] width 343 height 24
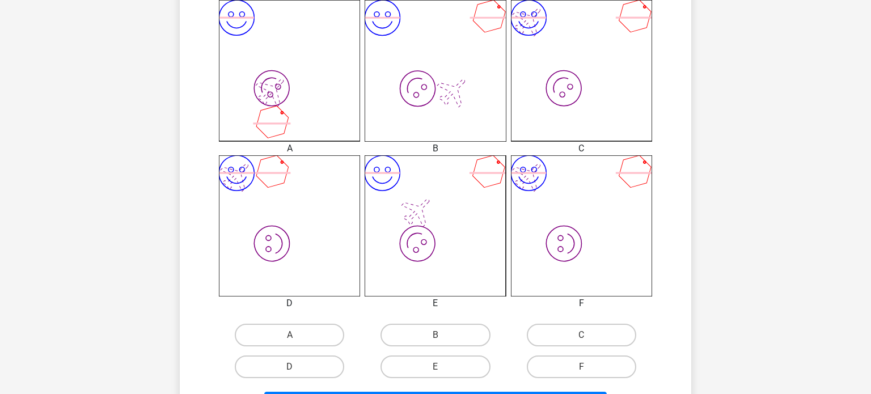
scroll to position [326, 0]
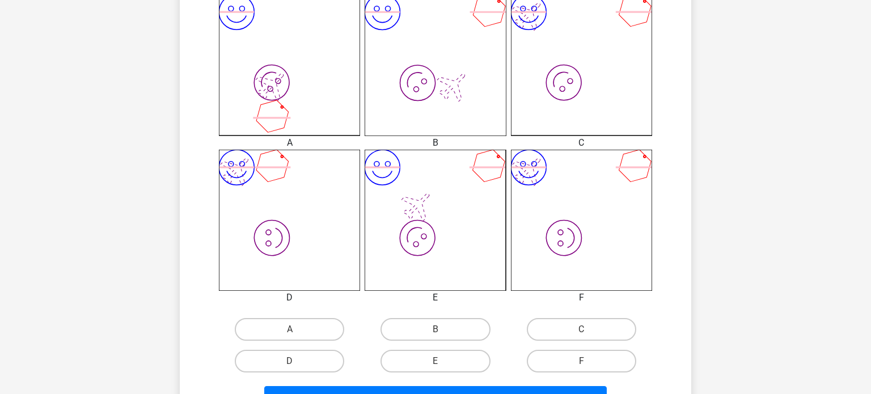
click at [563, 69] on icon "image/svg+xml image/svg+xml" at bounding box center [581, 64] width 141 height 141
click at [559, 327] on label "C" at bounding box center [581, 329] width 109 height 23
click at [581, 330] on input "C" at bounding box center [584, 333] width 7 height 7
radio input "true"
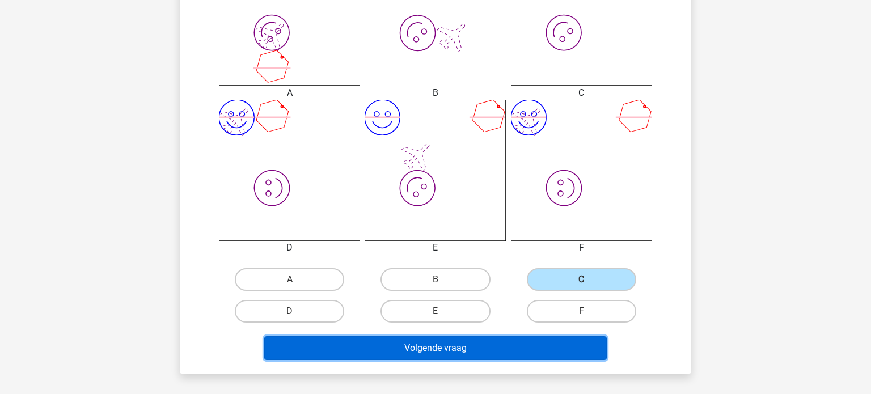
click at [525, 354] on button "Volgende vraag" at bounding box center [435, 348] width 343 height 24
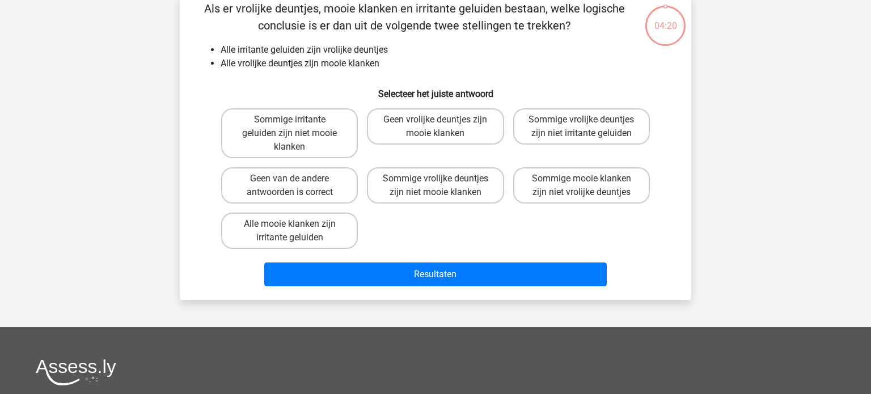
scroll to position [52, 0]
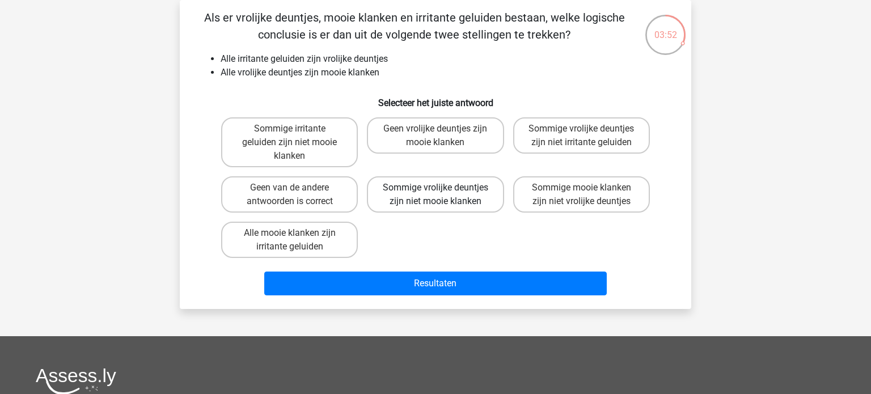
click at [436, 204] on label "Sommige vrolijke deuntjes zijn niet mooie klanken" at bounding box center [435, 194] width 137 height 36
click at [436, 195] on input "Sommige vrolijke deuntjes zijn niet mooie klanken" at bounding box center [439, 191] width 7 height 7
radio input "true"
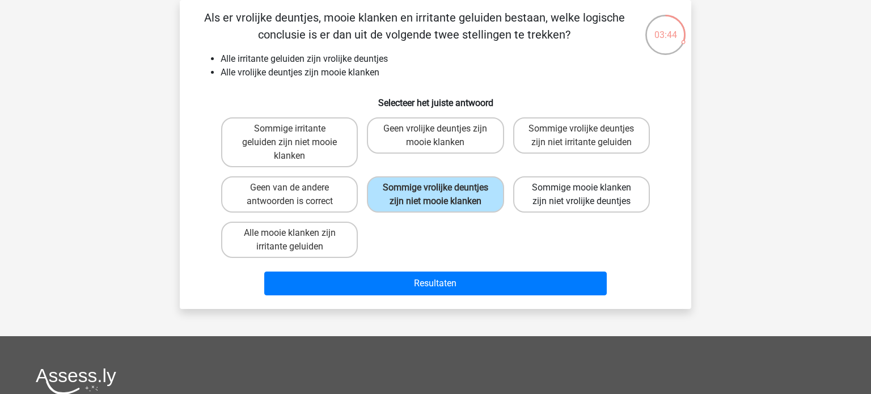
click at [527, 191] on label "Sommige mooie klanken zijn niet vrolijke deuntjes" at bounding box center [581, 194] width 137 height 36
click at [581, 191] on input "Sommige mooie klanken zijn niet vrolijke deuntjes" at bounding box center [584, 191] width 7 height 7
radio input "true"
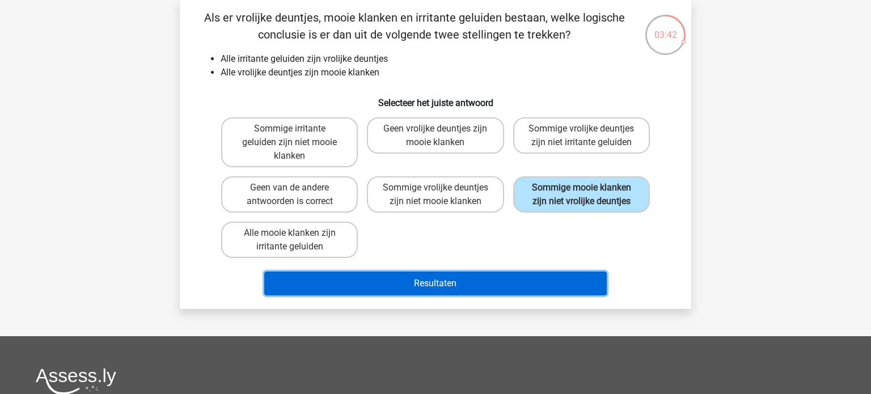
click at [381, 282] on button "Resultaten" at bounding box center [435, 284] width 343 height 24
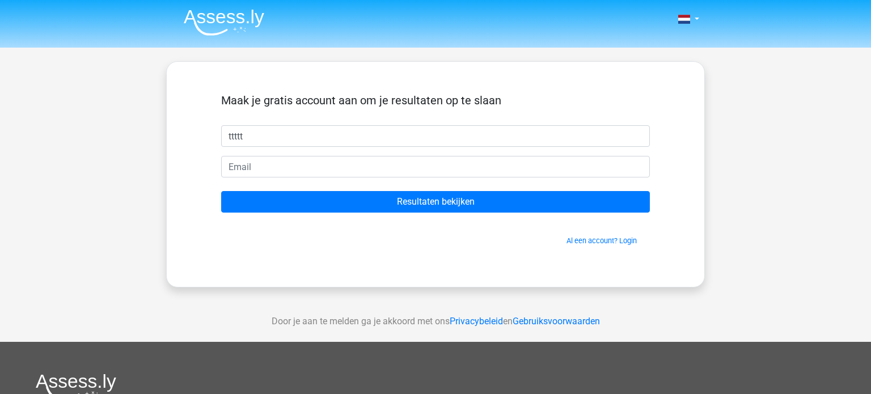
type input "ttttt"
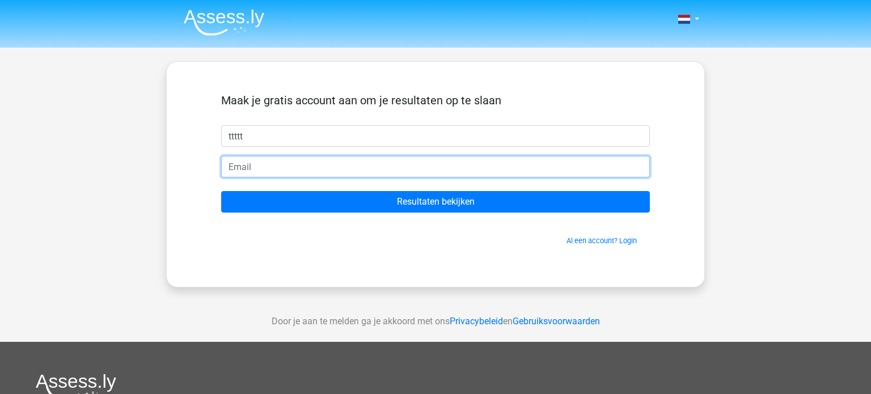
click at [242, 165] on input "email" at bounding box center [435, 167] width 429 height 22
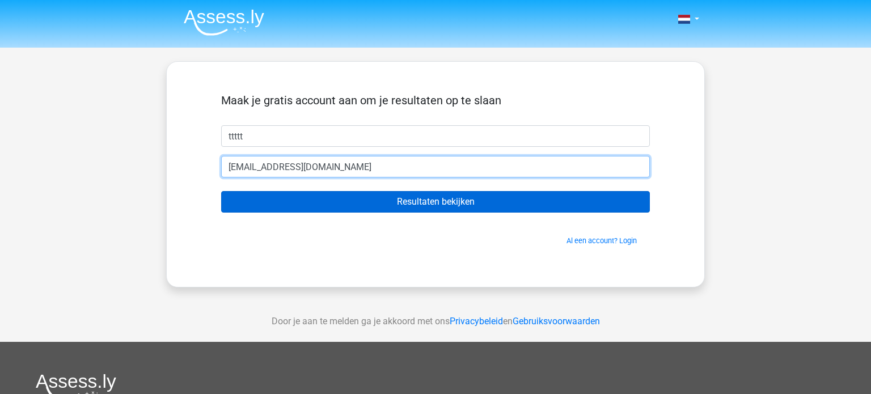
type input "[EMAIL_ADDRESS][DOMAIN_NAME]"
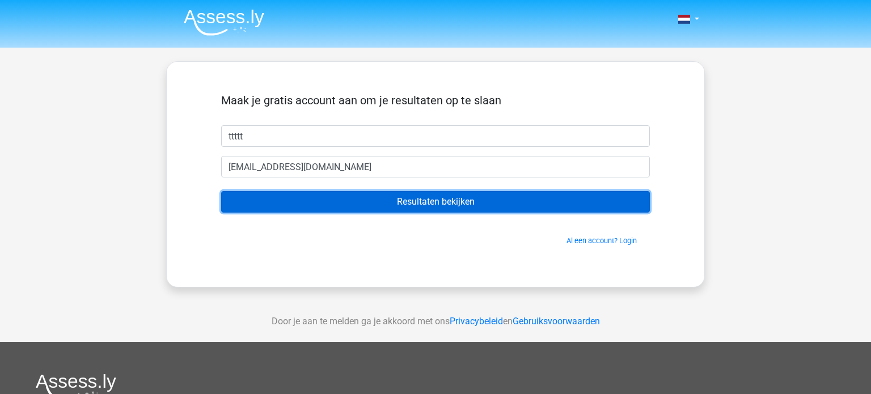
click at [259, 200] on input "Resultaten bekijken" at bounding box center [435, 202] width 429 height 22
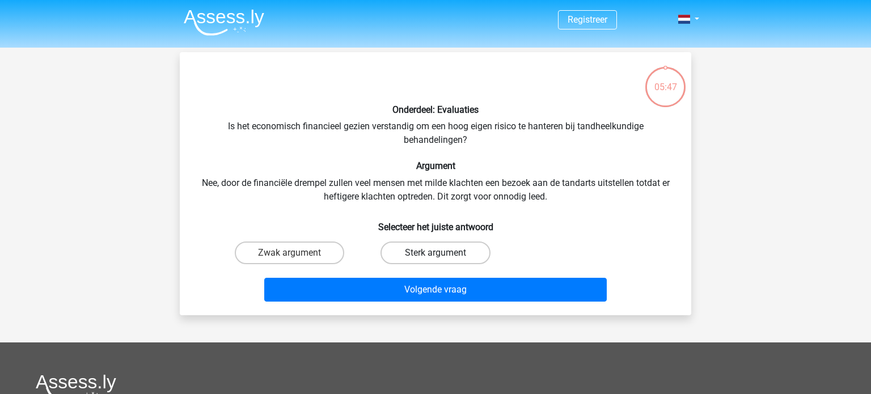
click at [433, 259] on label "Sterk argument" at bounding box center [435, 253] width 109 height 23
click at [436, 259] on input "Sterk argument" at bounding box center [439, 256] width 7 height 7
radio input "true"
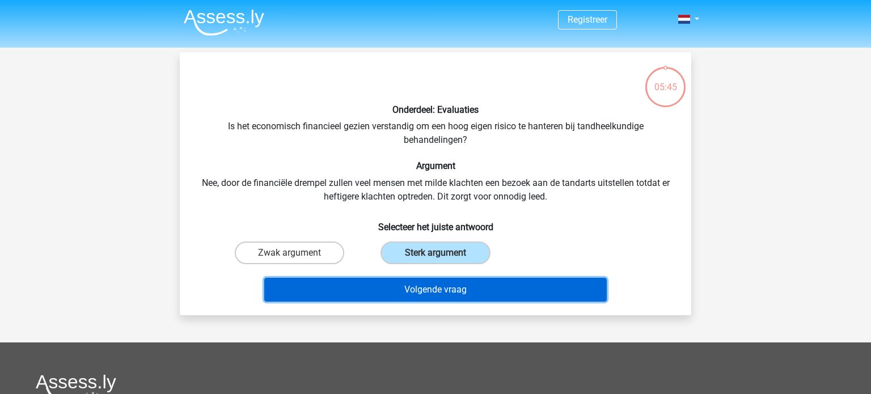
click at [408, 288] on button "Volgende vraag" at bounding box center [435, 290] width 343 height 24
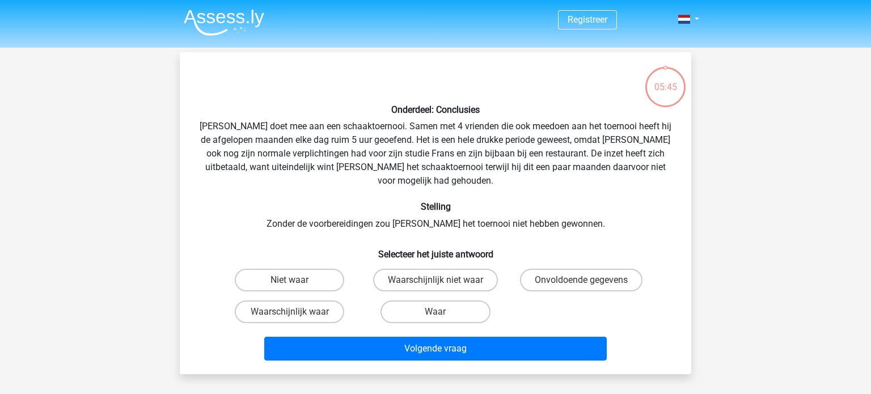
scroll to position [52, 0]
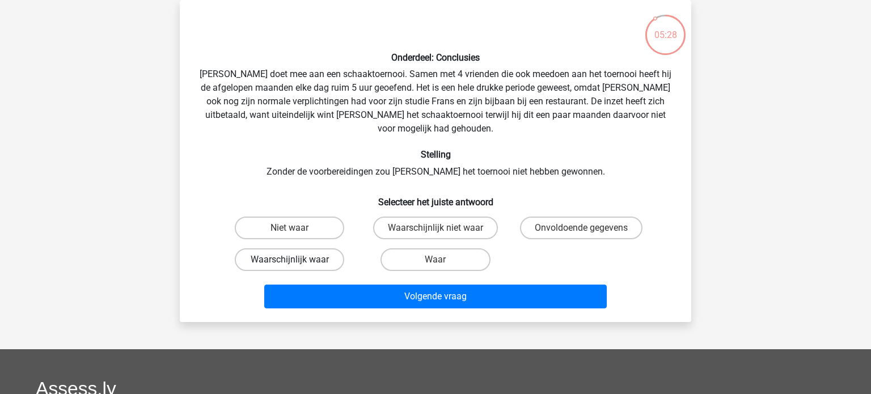
click at [273, 248] on label "Waarschijnlijk waar" at bounding box center [289, 259] width 109 height 23
click at [290, 260] on input "Waarschijnlijk waar" at bounding box center [293, 263] width 7 height 7
radio input "true"
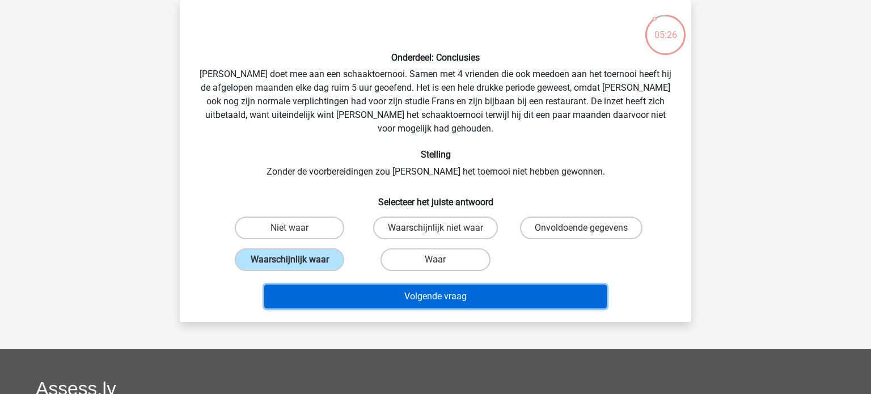
click at [342, 285] on button "Volgende vraag" at bounding box center [435, 297] width 343 height 24
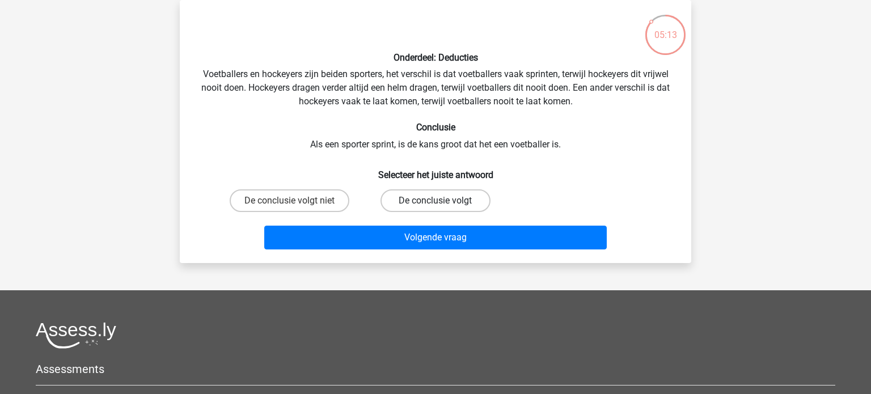
click at [449, 195] on label "De conclusie volgt" at bounding box center [435, 200] width 109 height 23
click at [443, 201] on input "De conclusie volgt" at bounding box center [439, 204] width 7 height 7
radio input "true"
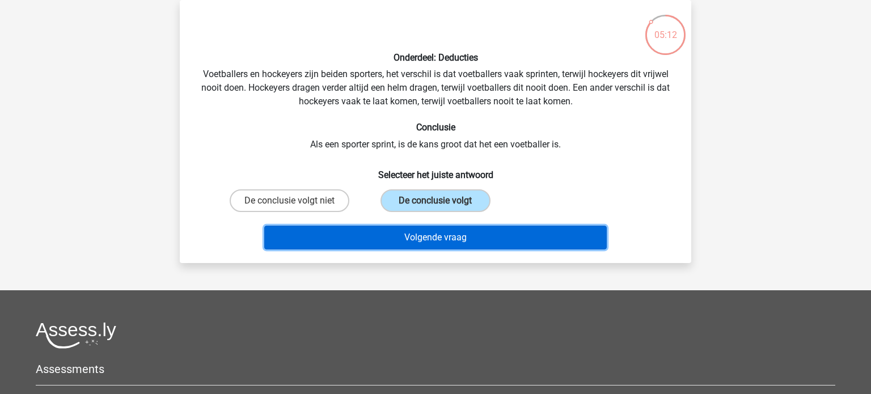
click at [415, 240] on button "Volgende vraag" at bounding box center [435, 238] width 343 height 24
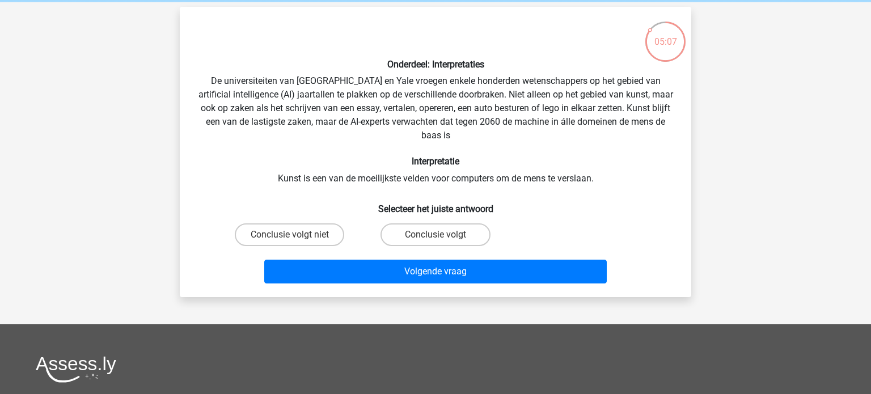
scroll to position [68, 0]
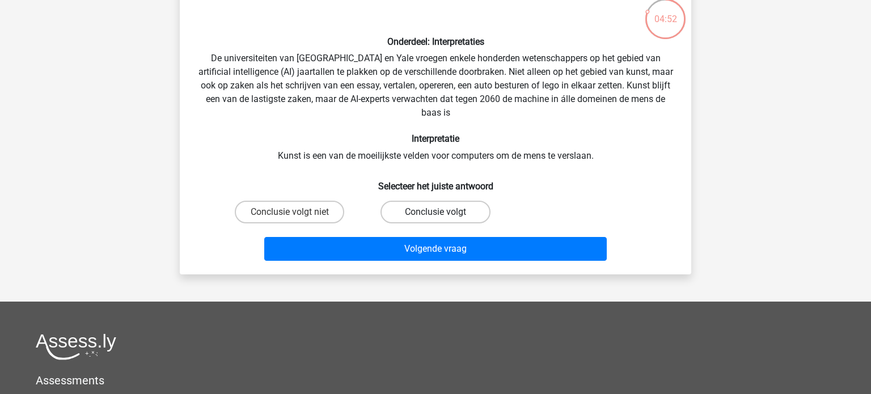
click at [450, 215] on label "Conclusie volgt" at bounding box center [435, 212] width 109 height 23
click at [443, 215] on input "Conclusie volgt" at bounding box center [439, 215] width 7 height 7
radio input "true"
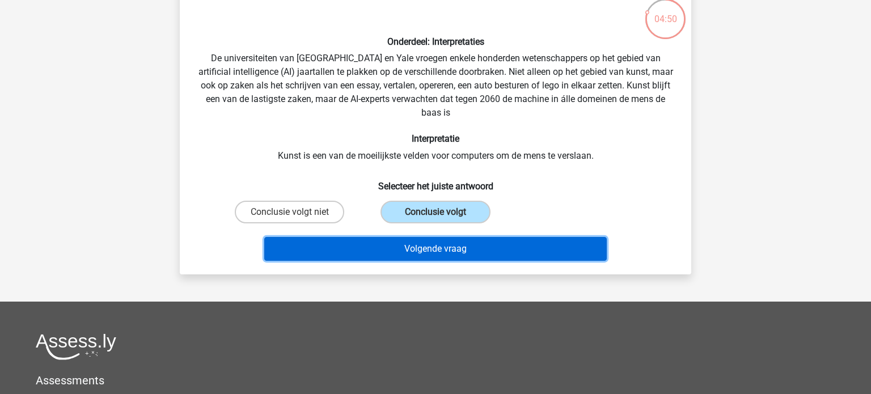
click at [502, 243] on button "Volgende vraag" at bounding box center [435, 249] width 343 height 24
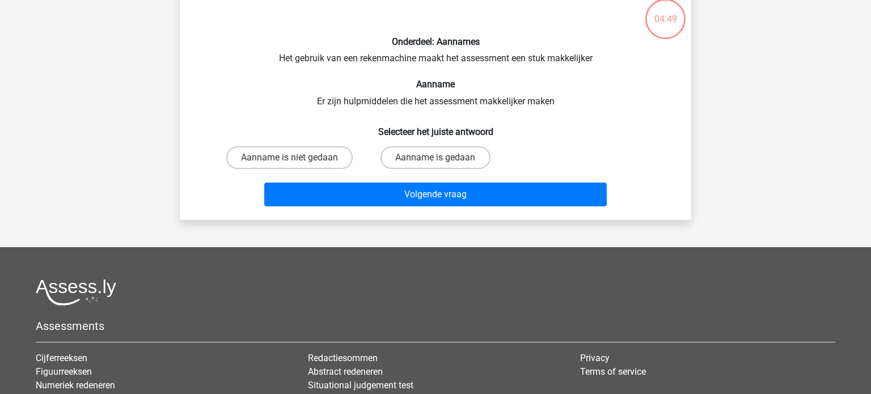
scroll to position [52, 0]
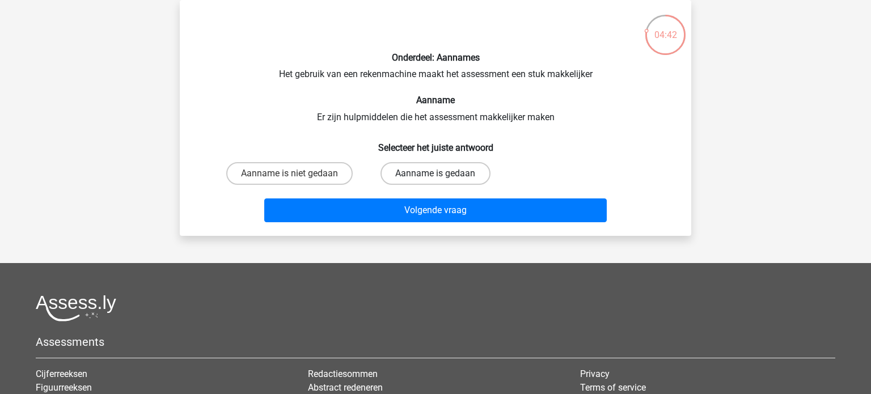
click at [415, 175] on label "Aanname is gedaan" at bounding box center [435, 173] width 109 height 23
click at [436, 175] on input "Aanname is gedaan" at bounding box center [439, 177] width 7 height 7
radio input "true"
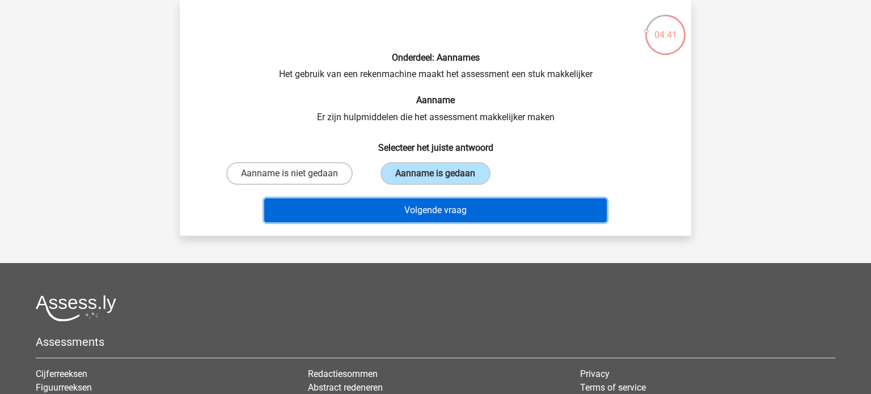
click at [391, 205] on button "Volgende vraag" at bounding box center [435, 211] width 343 height 24
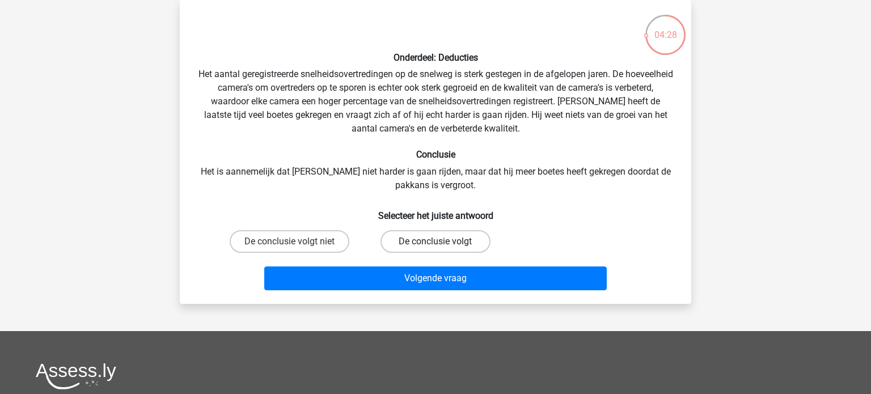
click at [419, 244] on label "De conclusie volgt" at bounding box center [435, 241] width 109 height 23
click at [436, 244] on input "De conclusie volgt" at bounding box center [439, 245] width 7 height 7
radio input "true"
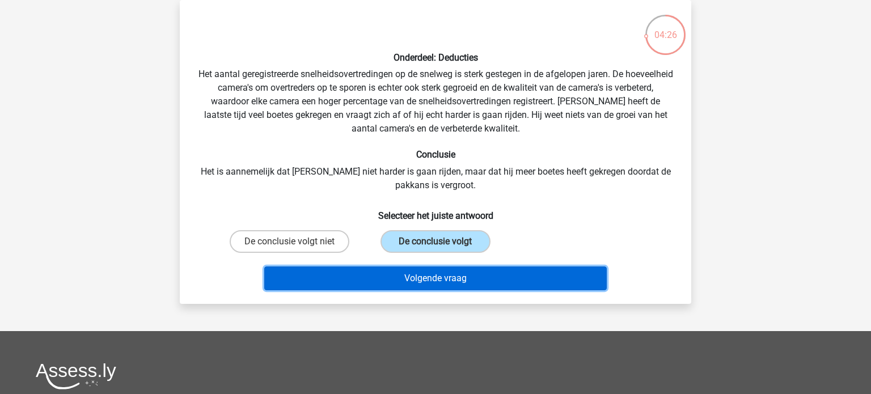
click at [399, 287] on button "Volgende vraag" at bounding box center [435, 279] width 343 height 24
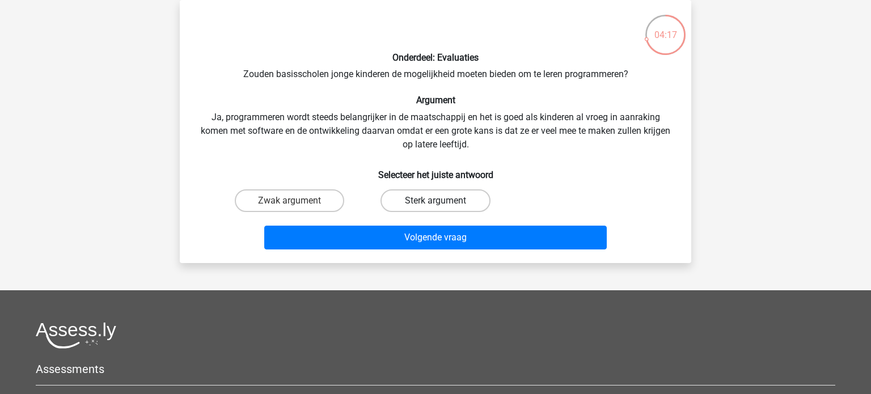
click at [433, 202] on label "Sterk argument" at bounding box center [435, 200] width 109 height 23
click at [436, 202] on input "Sterk argument" at bounding box center [439, 204] width 7 height 7
radio input "true"
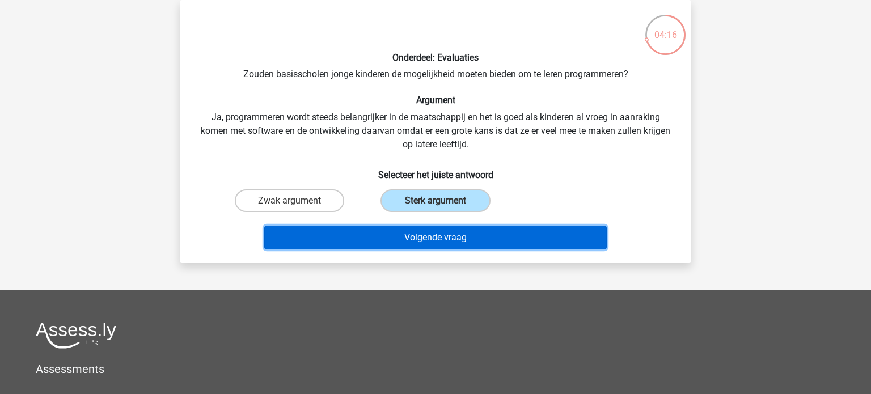
click at [391, 243] on button "Volgende vraag" at bounding box center [435, 238] width 343 height 24
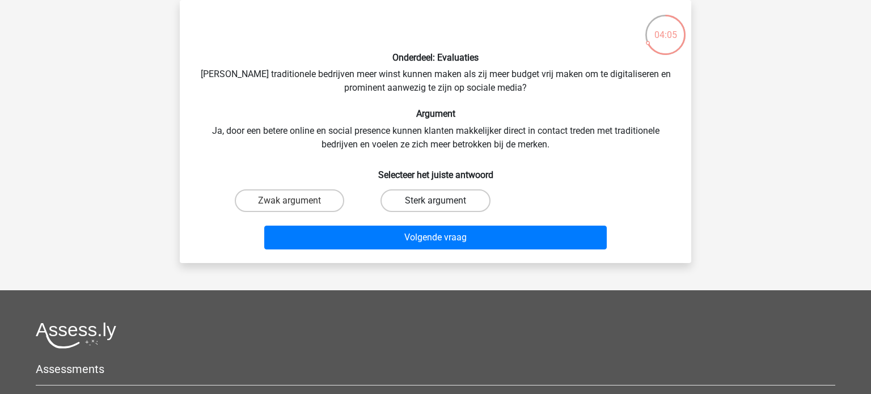
click at [415, 197] on label "Sterk argument" at bounding box center [435, 200] width 109 height 23
click at [436, 201] on input "Sterk argument" at bounding box center [439, 204] width 7 height 7
radio input "true"
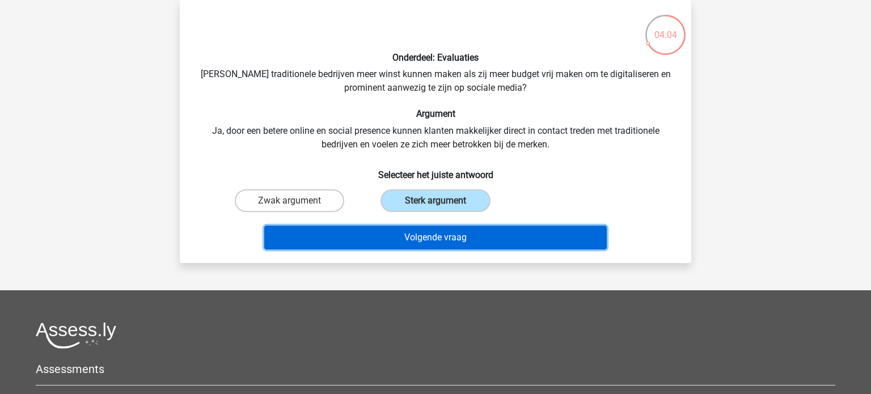
click at [388, 236] on button "Volgende vraag" at bounding box center [435, 238] width 343 height 24
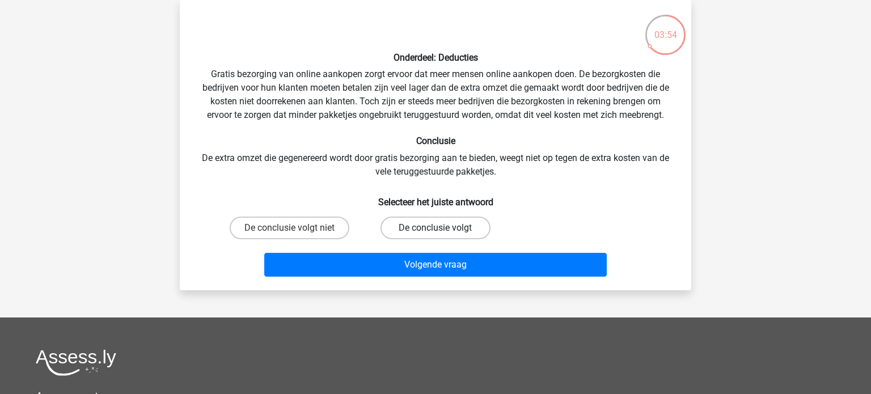
click at [454, 233] on label "De conclusie volgt" at bounding box center [435, 228] width 109 height 23
click at [443, 233] on input "De conclusie volgt" at bounding box center [439, 231] width 7 height 7
radio input "true"
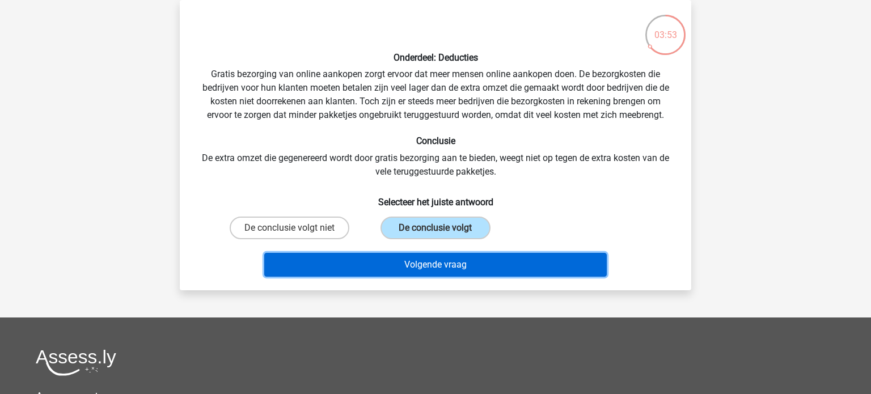
click at [498, 262] on button "Volgende vraag" at bounding box center [435, 265] width 343 height 24
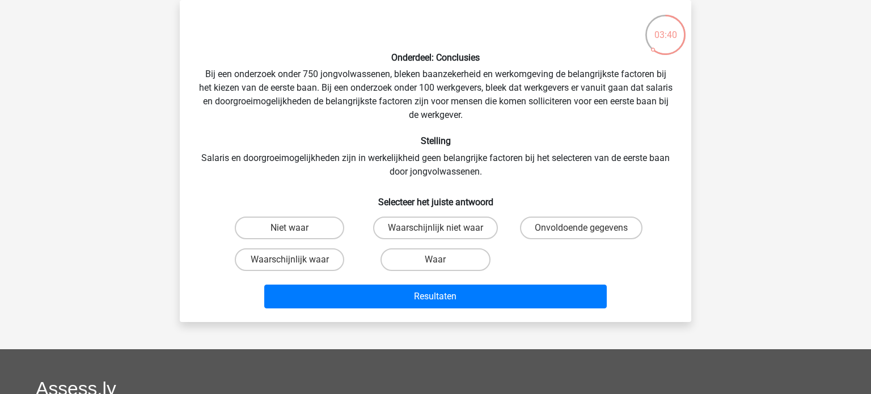
click at [436, 234] on input "Waarschijnlijk niet waar" at bounding box center [439, 231] width 7 height 7
radio input "true"
click at [563, 239] on div "Onvoldoende gegevens" at bounding box center [582, 228] width 146 height 32
click at [550, 228] on label "Onvoldoende gegevens" at bounding box center [581, 228] width 123 height 23
click at [581, 228] on input "Onvoldoende gegevens" at bounding box center [584, 231] width 7 height 7
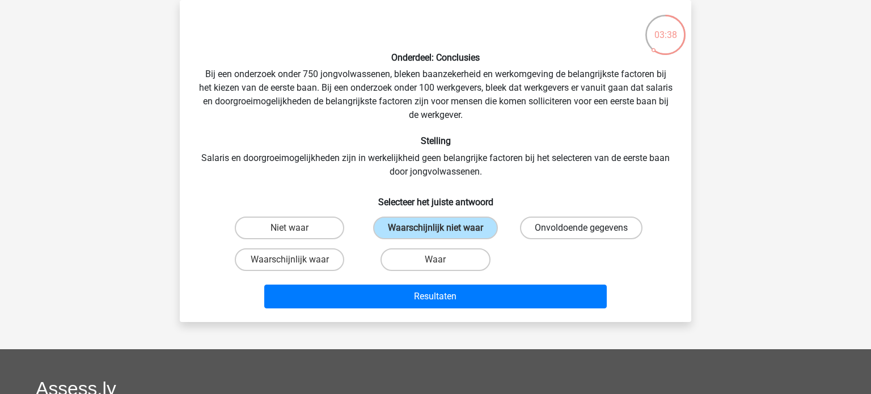
radio input "true"
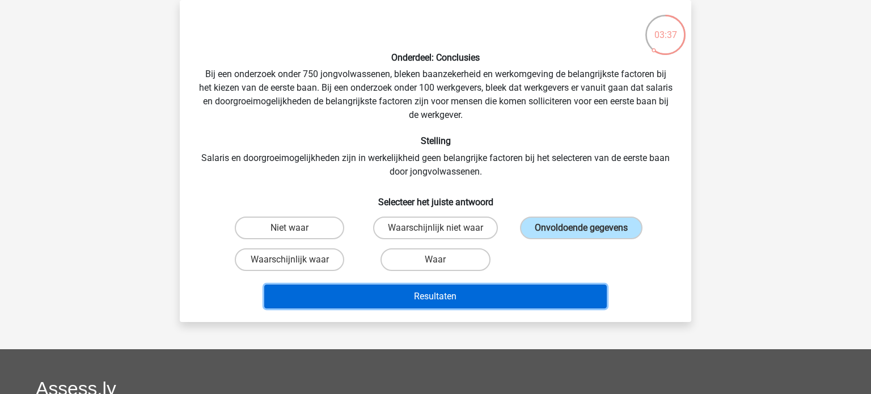
click at [515, 293] on button "Resultaten" at bounding box center [435, 297] width 343 height 24
